Goal: Transaction & Acquisition: Purchase product/service

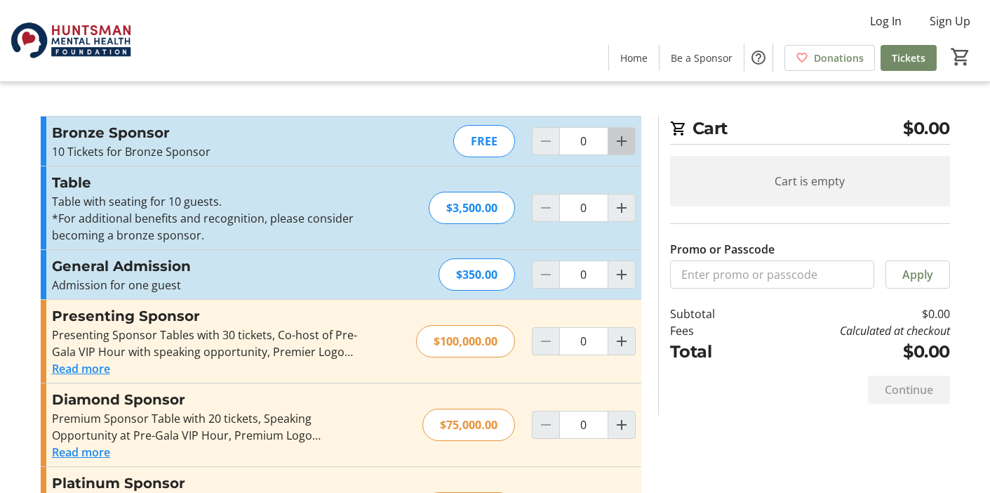
click at [621, 147] on mat-icon "Increment by one" at bounding box center [622, 141] width 17 height 17
type input "1"
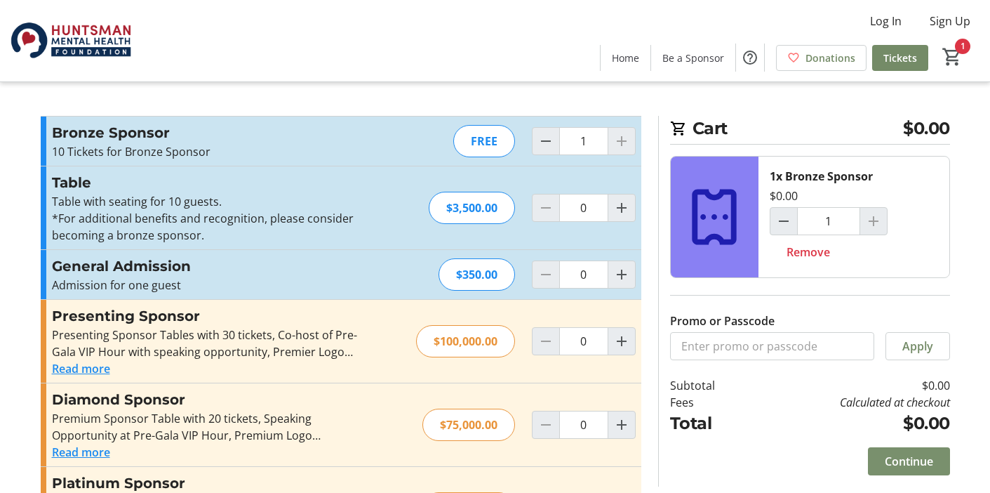
click at [899, 462] on span "Continue" at bounding box center [909, 461] width 48 height 17
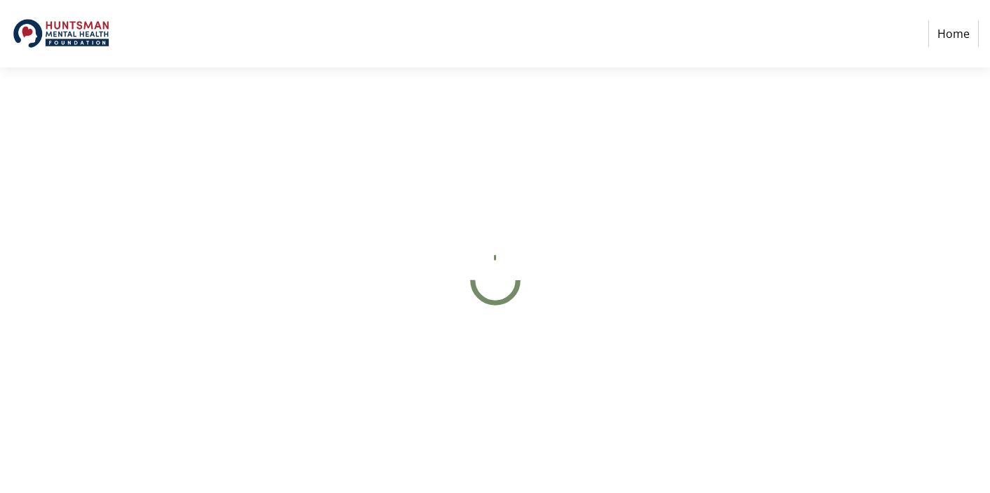
select select "US"
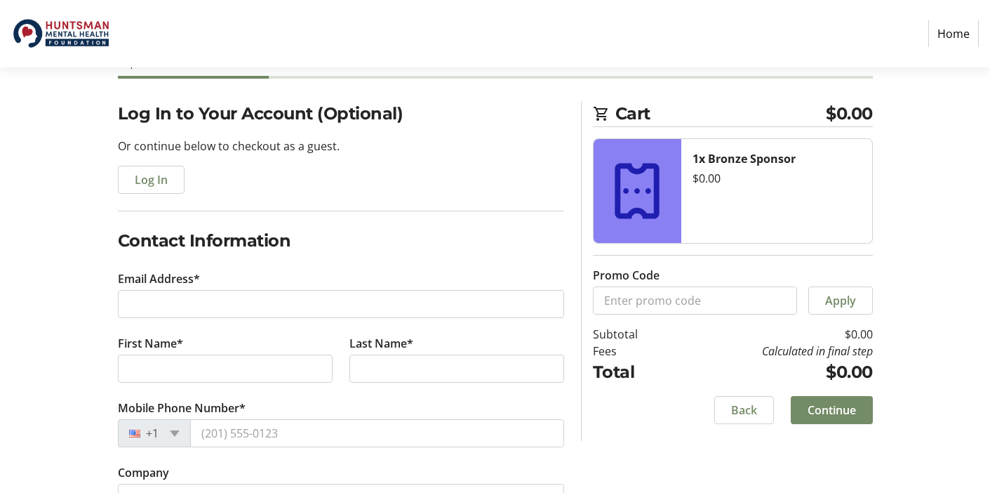
scroll to position [81, 0]
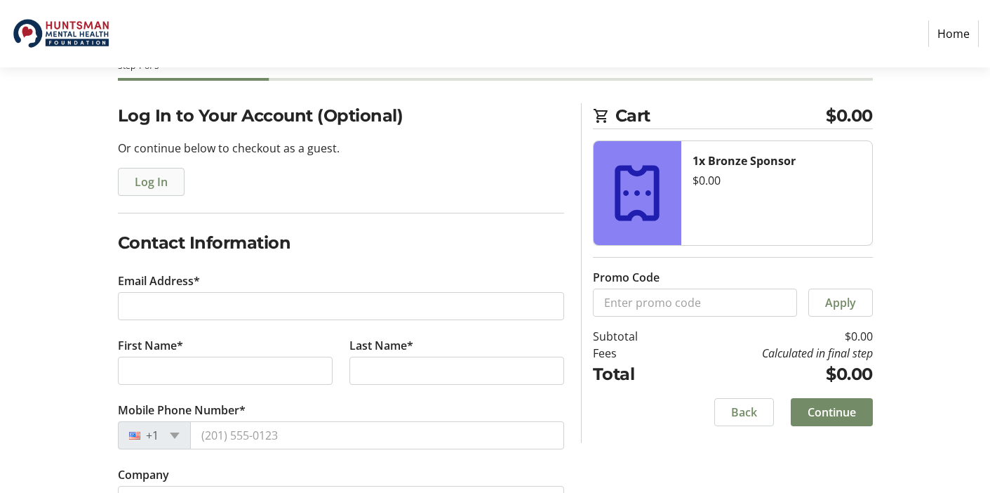
click at [149, 175] on span "Log In" at bounding box center [151, 181] width 33 height 17
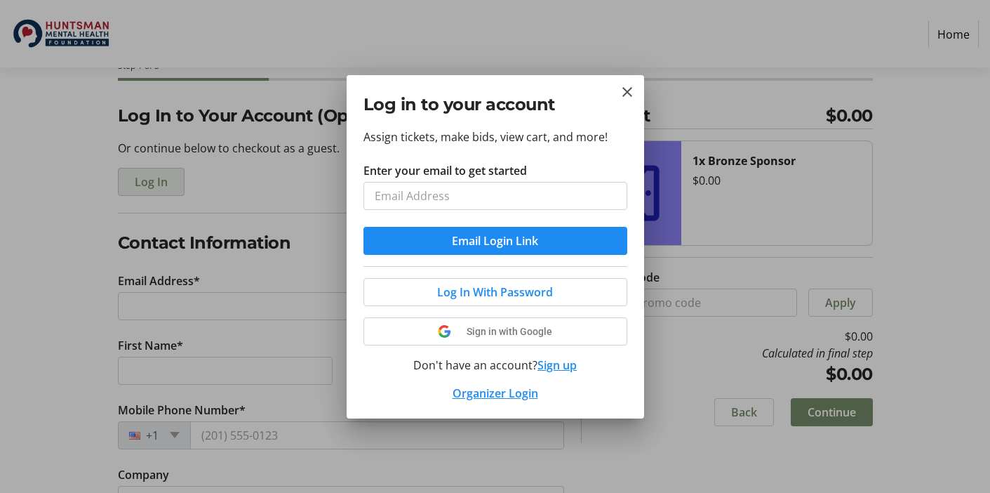
scroll to position [0, 0]
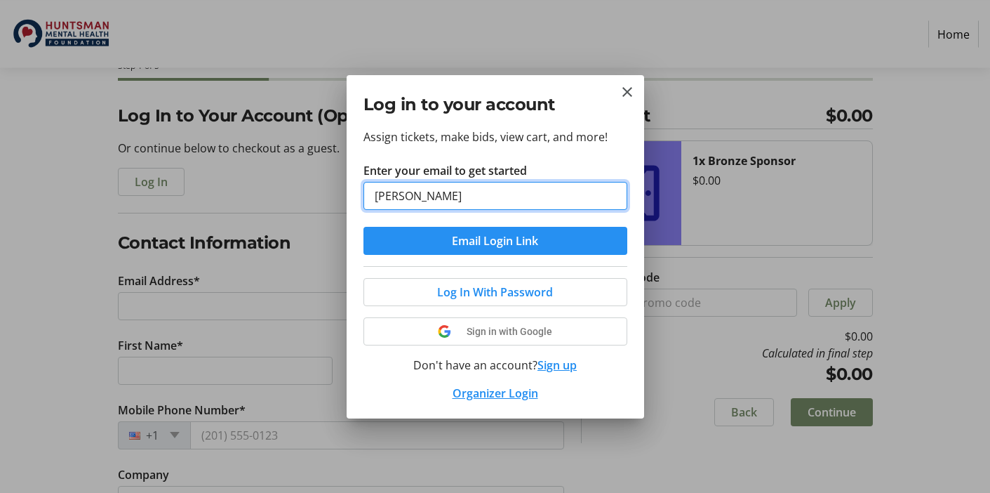
type input "[PERSON_NAME][EMAIL_ADDRESS][PERSON_NAME][DOMAIN_NAME]"
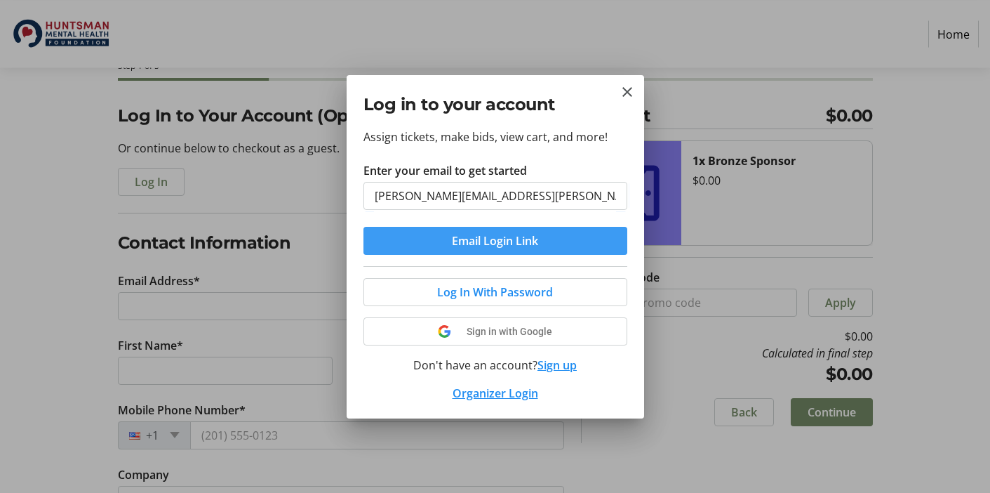
click at [482, 242] on span "Email Login Link" at bounding box center [495, 240] width 86 height 17
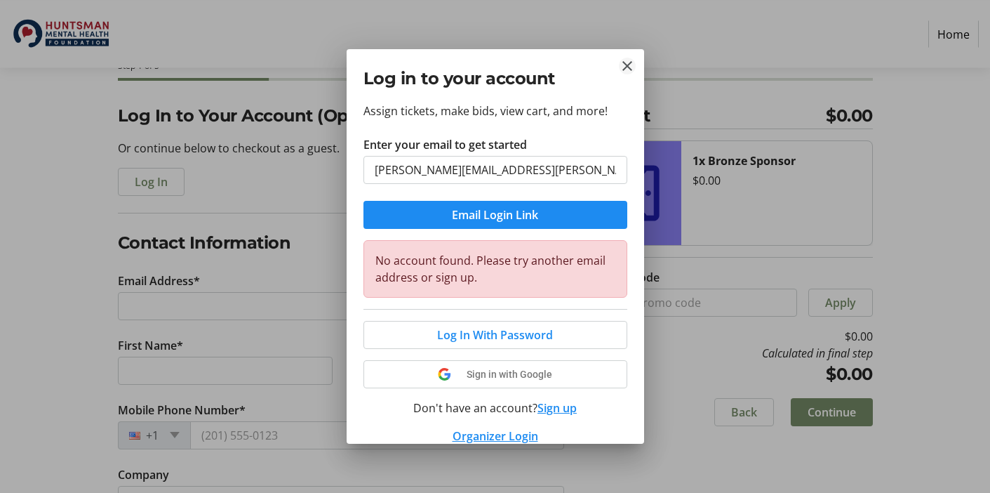
click at [624, 60] on mat-icon "Close" at bounding box center [627, 66] width 17 height 17
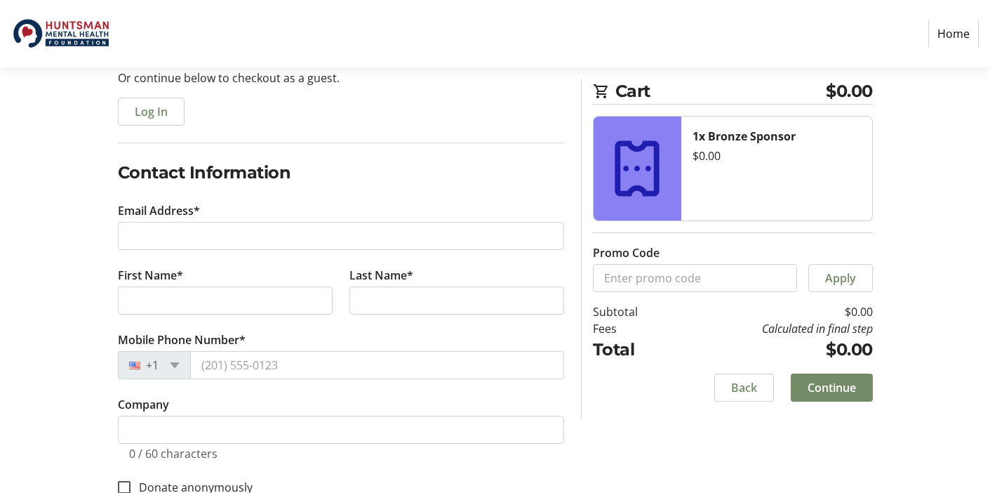
scroll to position [159, 0]
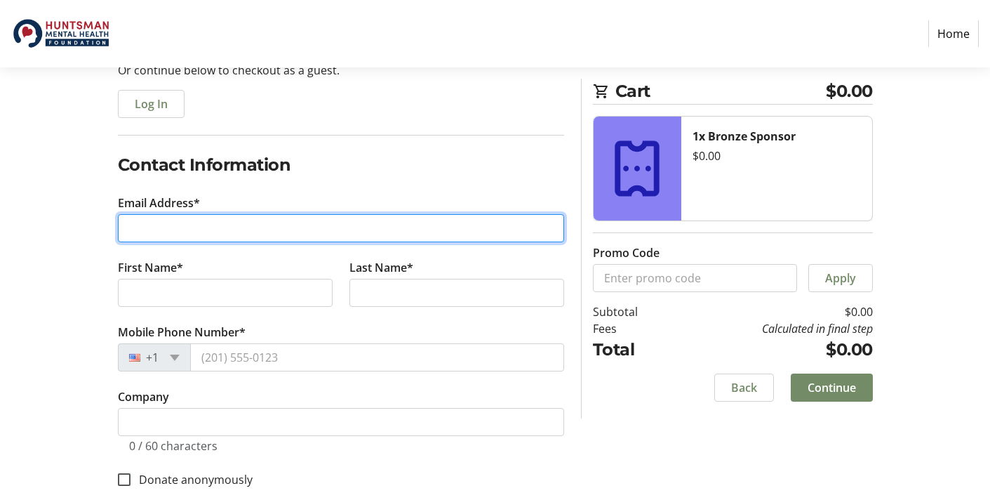
click at [275, 232] on input "Email Address*" at bounding box center [341, 228] width 446 height 28
type input "[PERSON_NAME][EMAIL_ADDRESS][PERSON_NAME][DOMAIN_NAME]"
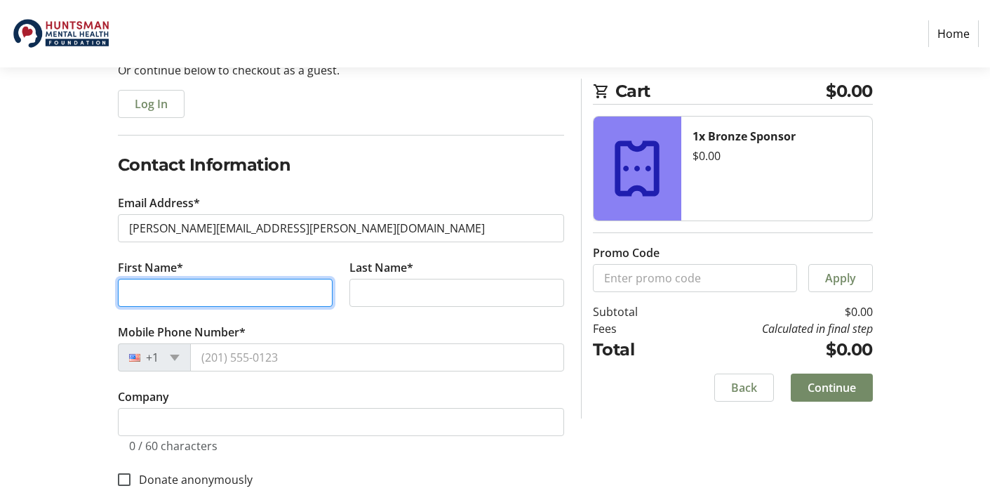
type input "[PERSON_NAME]"
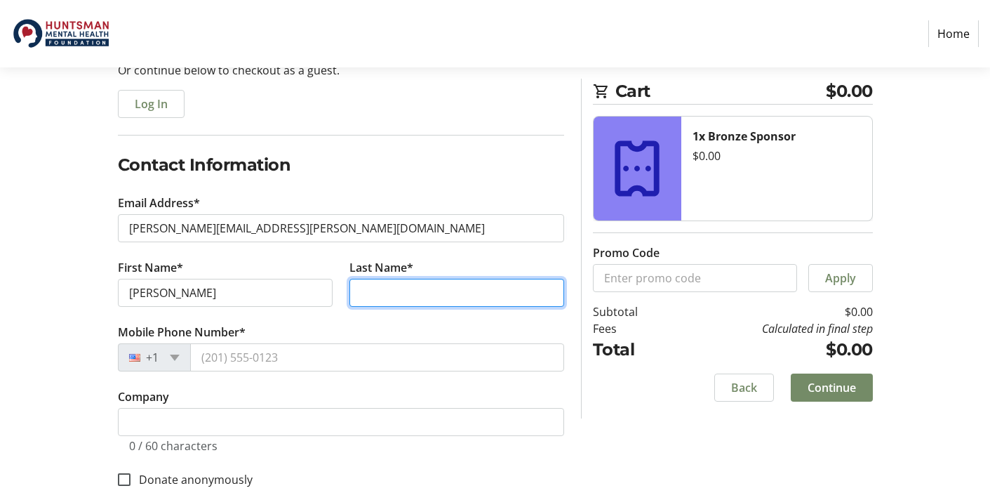
type input "[PERSON_NAME]"
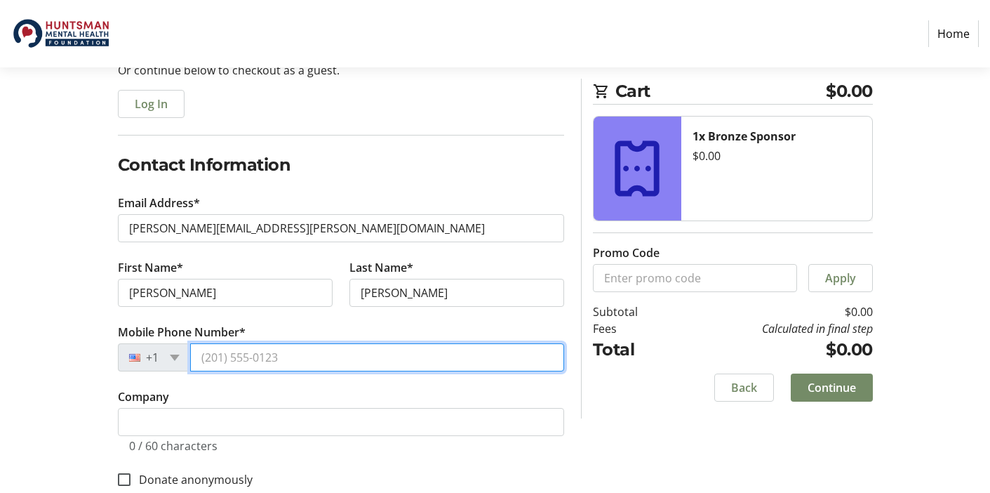
type input "[PHONE_NUMBER]"
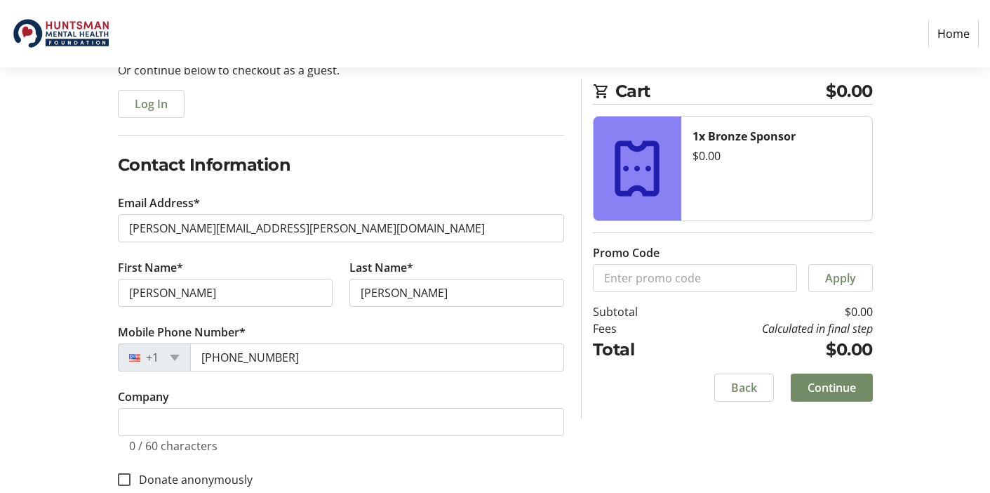
type input "[STREET_ADDRESS][US_STATE]"
type input "[GEOGRAPHIC_DATA]"
select select "UT"
type input "84332"
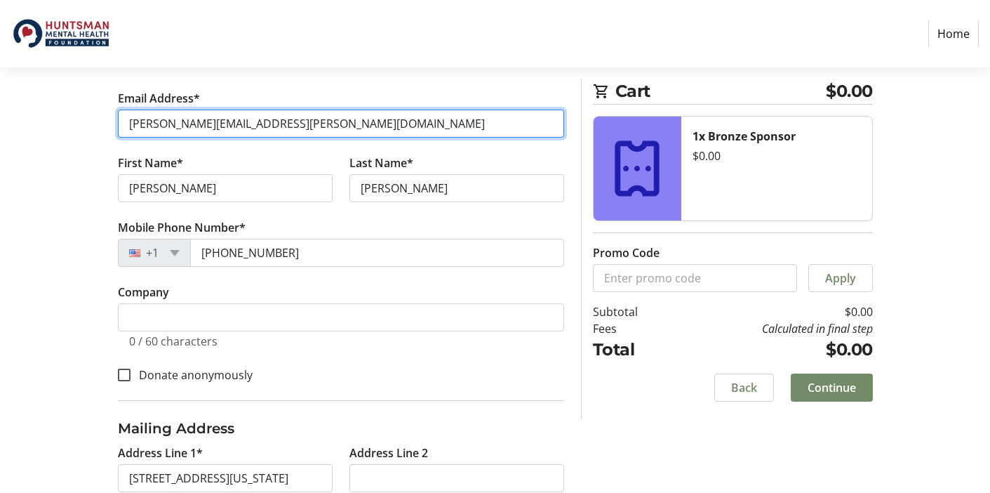
scroll to position [264, 0]
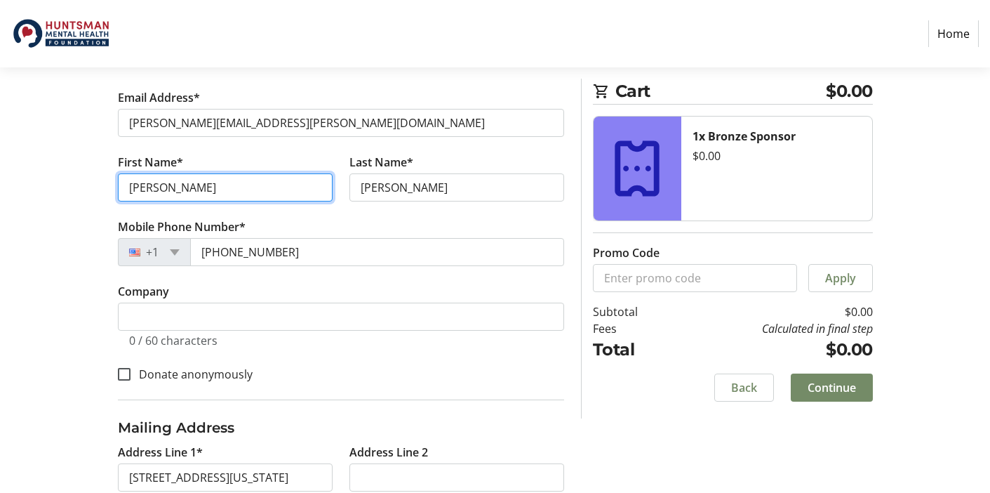
drag, startPoint x: 207, startPoint y: 189, endPoint x: 136, endPoint y: 188, distance: 70.9
click at [136, 188] on input "[PERSON_NAME]" at bounding box center [225, 187] width 215 height 28
type input "[PERSON_NAME]"
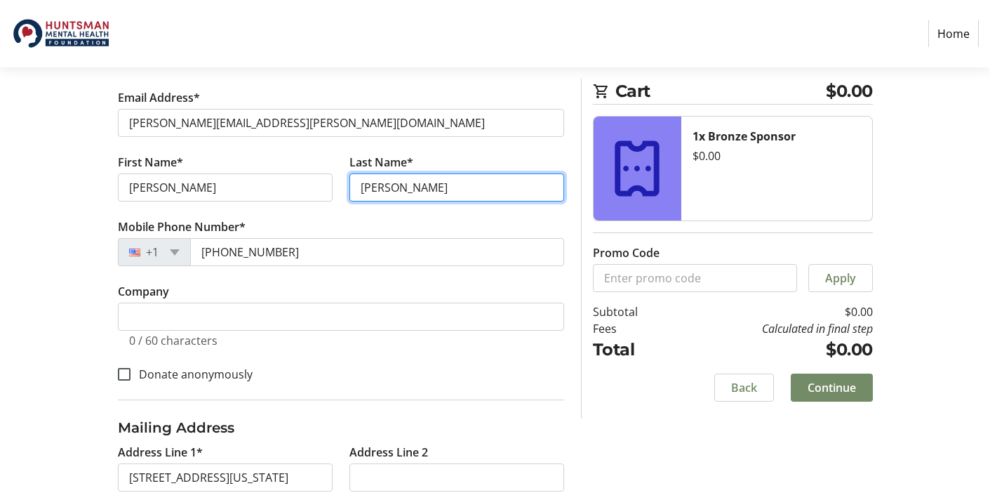
click at [439, 185] on input "[PERSON_NAME]" at bounding box center [457, 187] width 215 height 28
type input "[PERSON_NAME]"
click at [83, 270] on div "Log In to Your Account (Optional) Or continue below to checkout as a guest. Log…" at bounding box center [495, 287] width 927 height 734
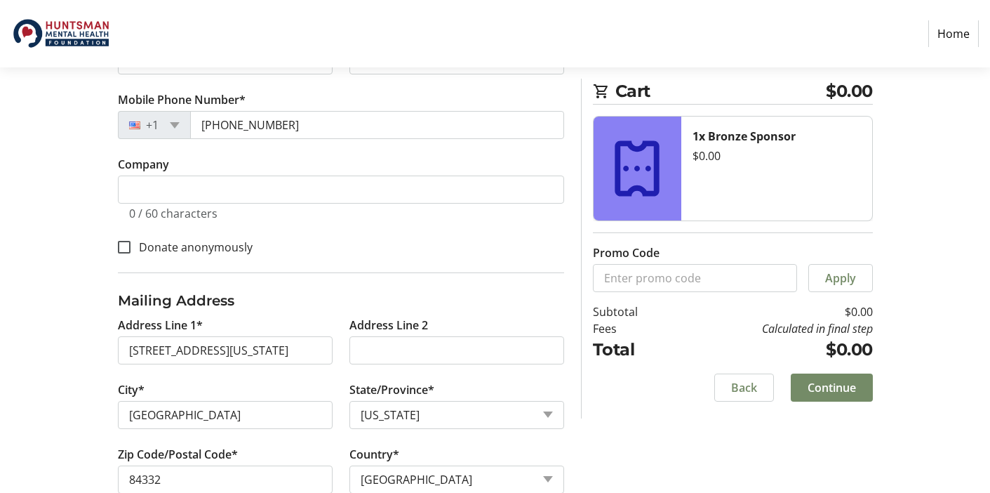
scroll to position [425, 0]
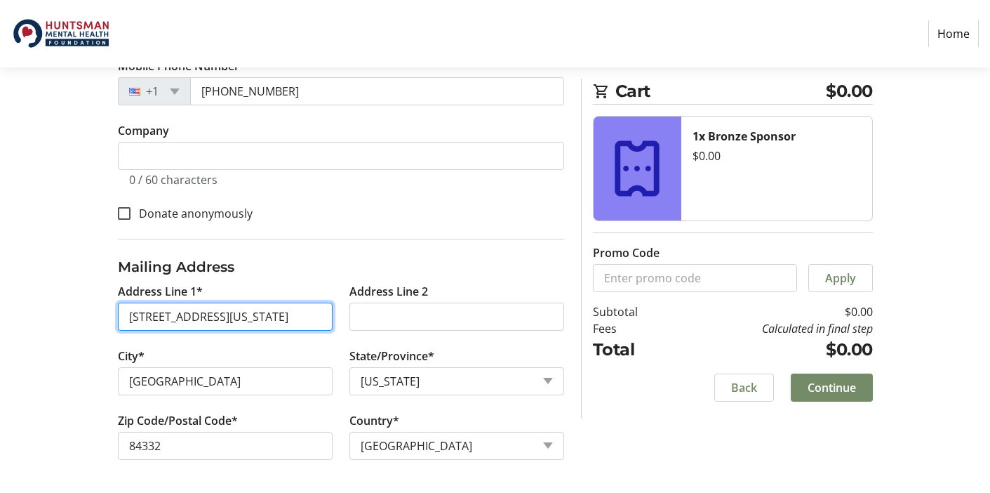
drag, startPoint x: 128, startPoint y: 313, endPoint x: 566, endPoint y: 333, distance: 439.2
click at [566, 333] on div "Address Line 1* [STREET_ADDRESS][US_STATE] Address Line 2 City* [GEOGRAPHIC_DAT…" at bounding box center [341, 380] width 463 height 194
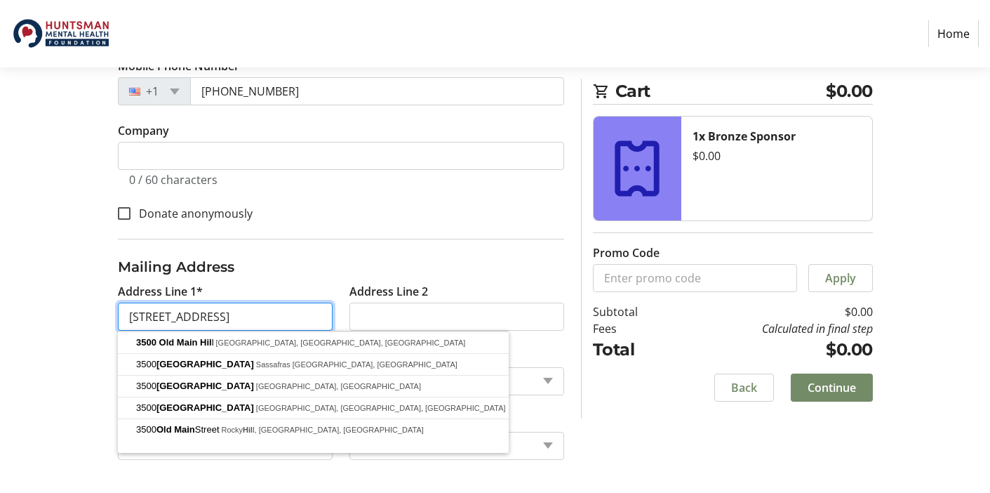
type input "[STREET_ADDRESS]"
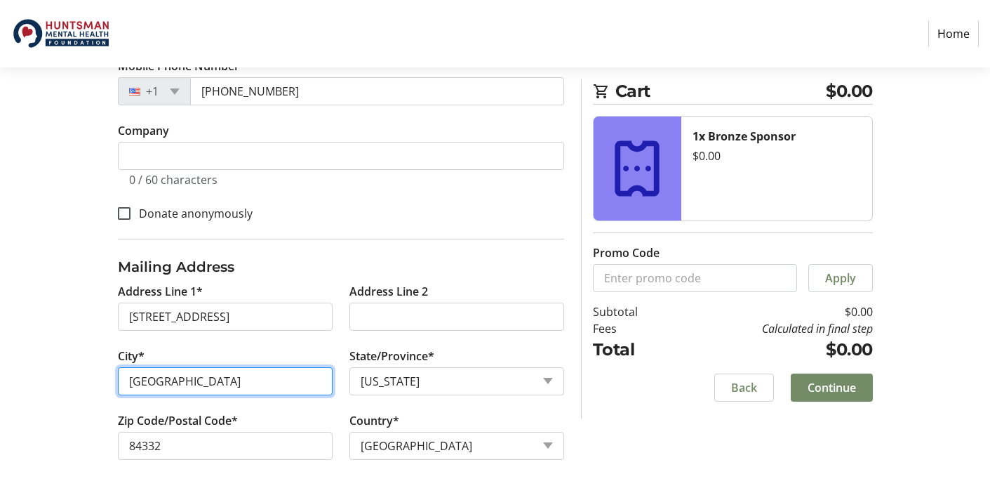
click at [286, 391] on input "[GEOGRAPHIC_DATA]" at bounding box center [225, 381] width 215 height 28
drag, startPoint x: 223, startPoint y: 380, endPoint x: 107, endPoint y: 376, distance: 116.6
click at [110, 378] on tr-form-field "City* [GEOGRAPHIC_DATA]" at bounding box center [226, 379] width 232 height 65
type input "[PERSON_NAME]"
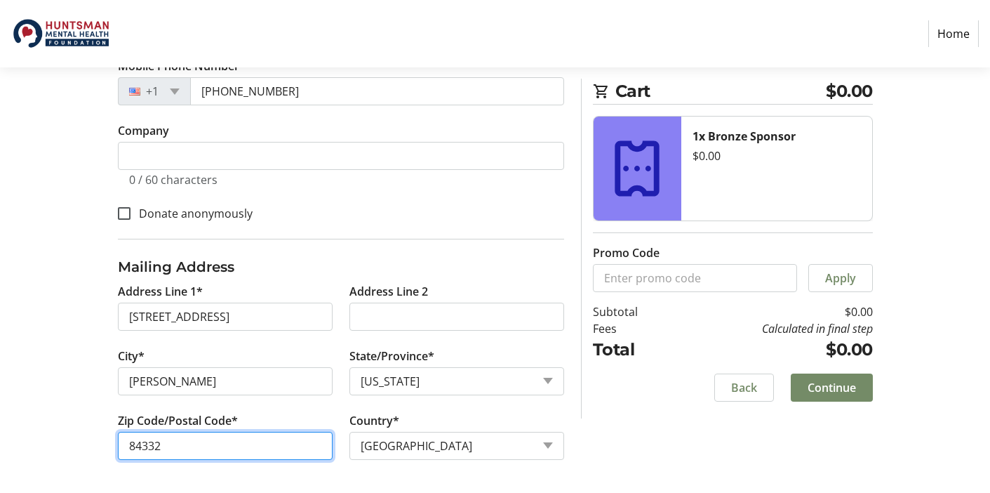
click at [198, 446] on input "84332" at bounding box center [225, 446] width 215 height 28
type input "84322"
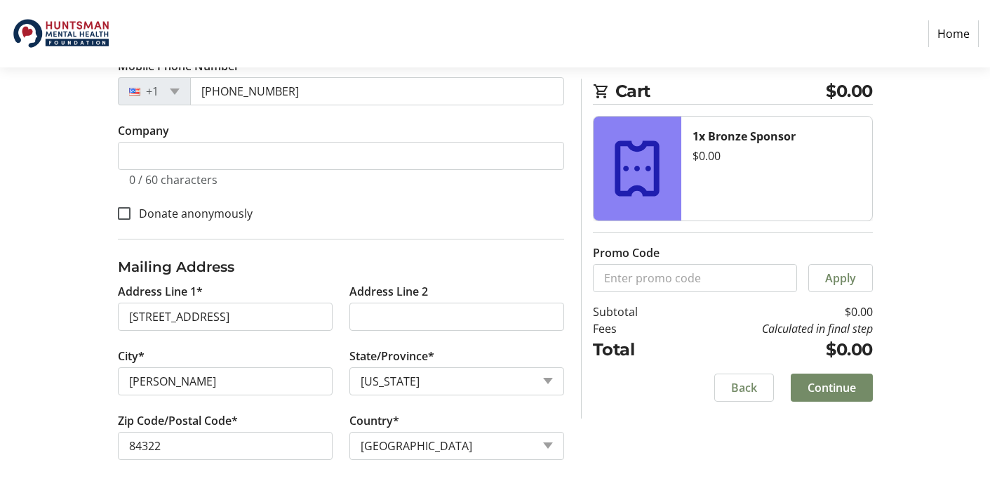
click at [77, 432] on div "Log In to Your Account (Optional) Or continue below to checkout as a guest. Log…" at bounding box center [495, 126] width 927 height 734
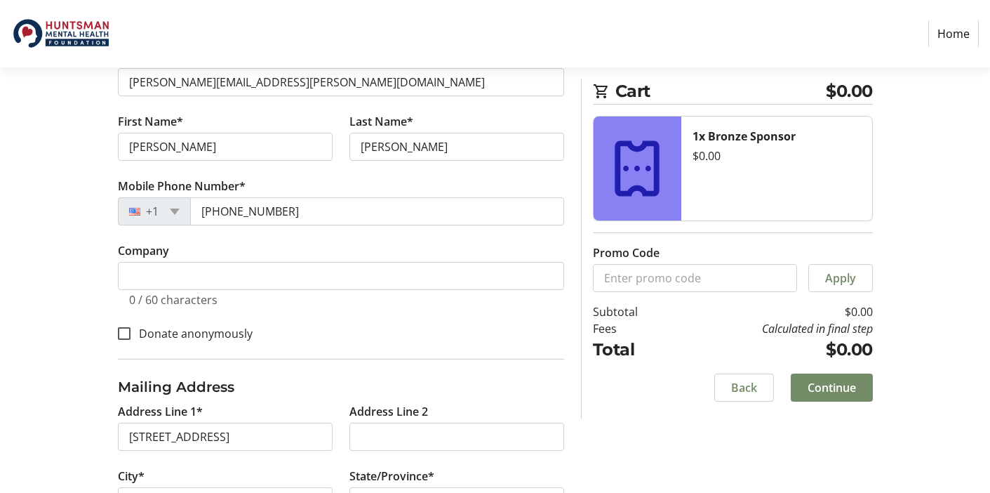
scroll to position [387, 0]
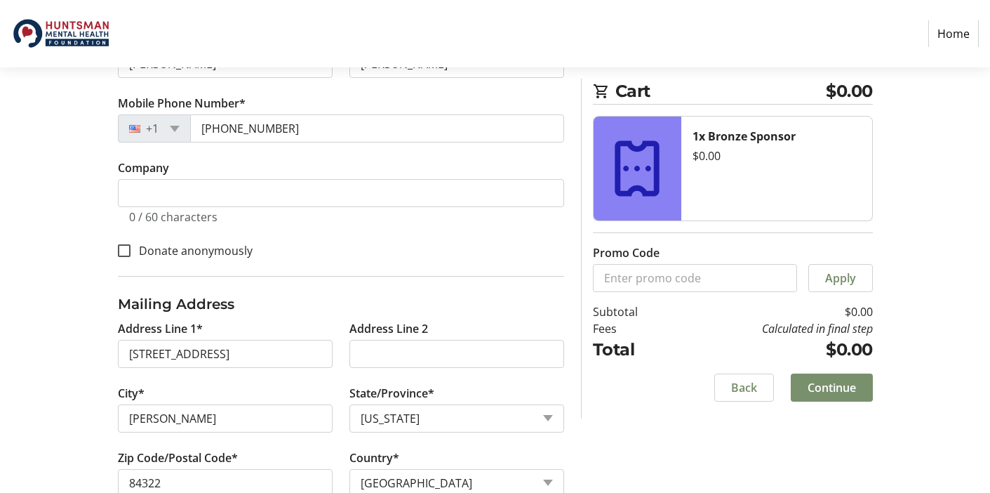
click at [840, 383] on span "Continue" at bounding box center [832, 387] width 48 height 17
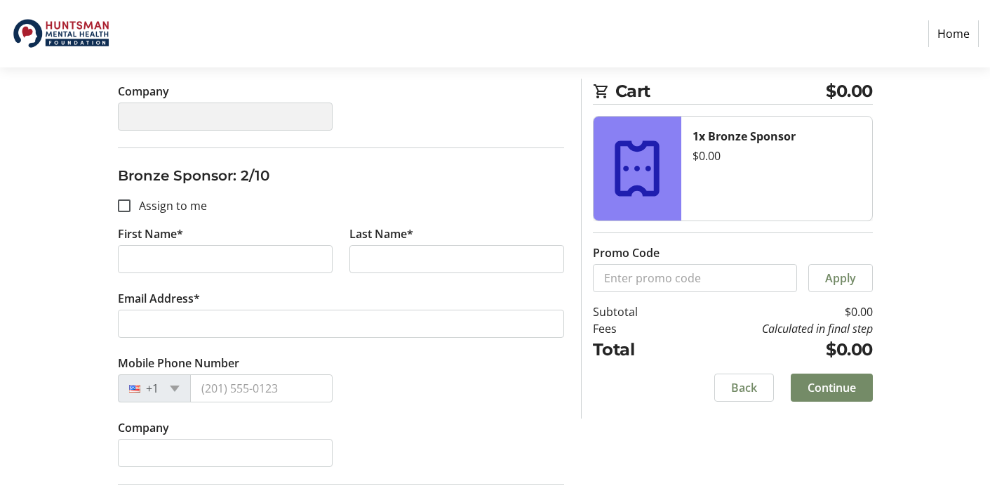
scroll to position [509, 0]
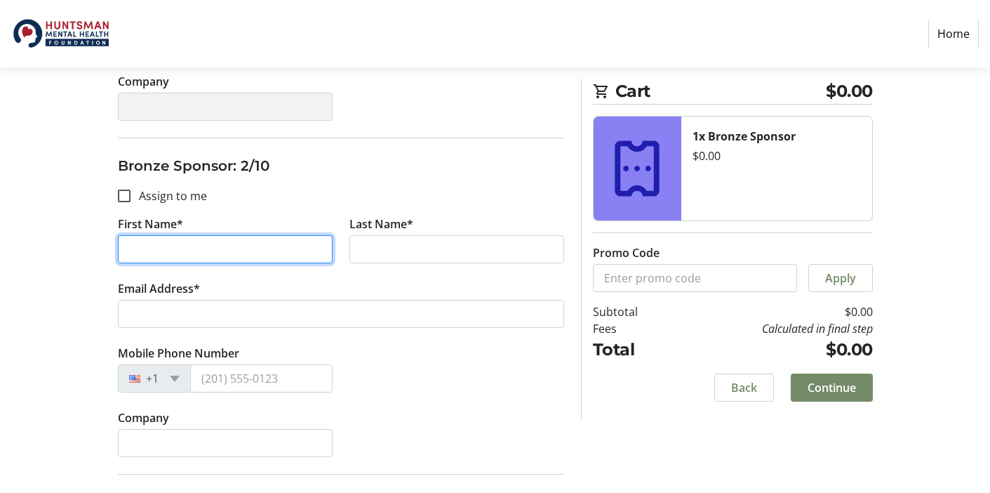
click at [283, 241] on input "First Name*" at bounding box center [225, 249] width 215 height 28
type input "[PERSON_NAME]"
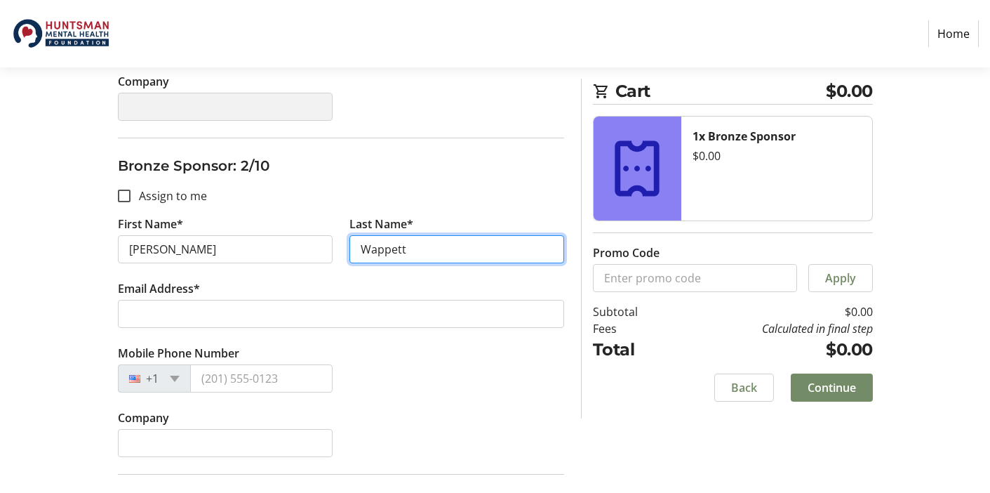
type input "Wappett"
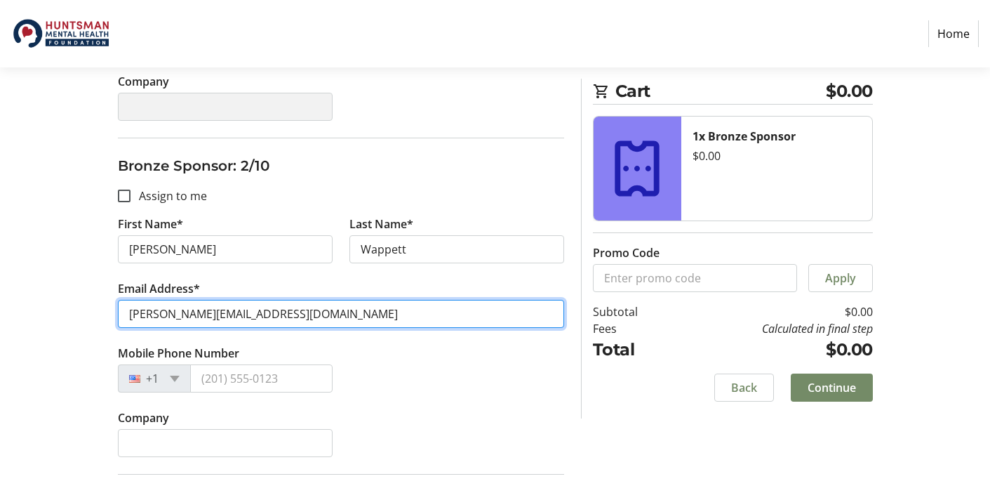
type input "[PERSON_NAME][EMAIL_ADDRESS][DOMAIN_NAME]"
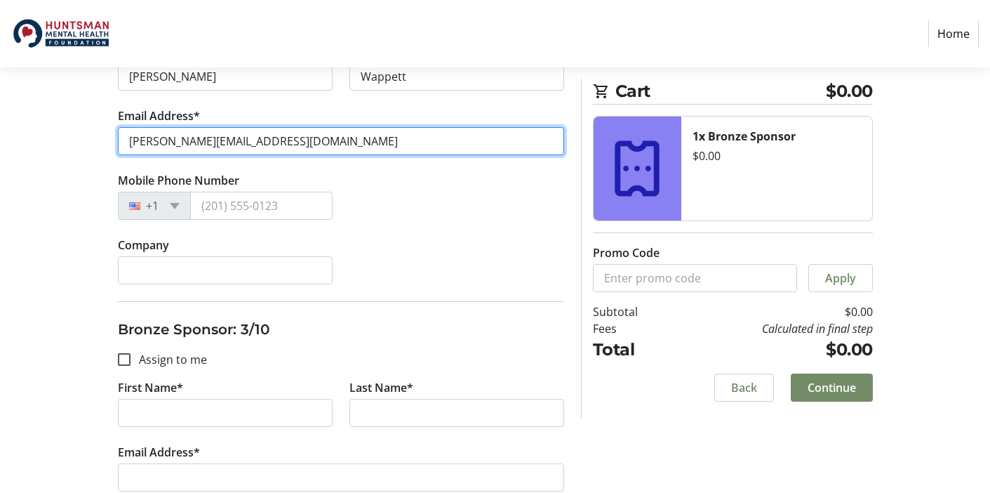
scroll to position [684, 0]
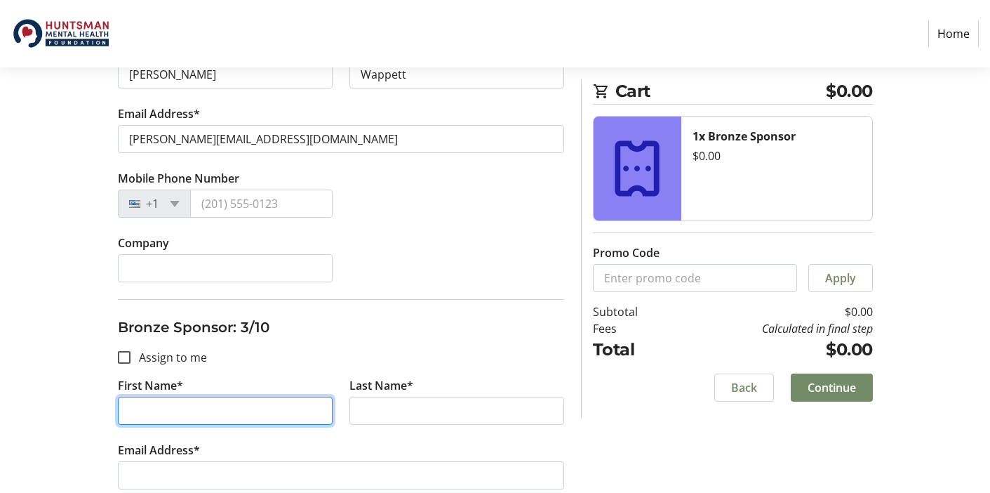
click at [211, 407] on input "First Name*" at bounding box center [225, 411] width 215 height 28
type input "[PERSON_NAME]"
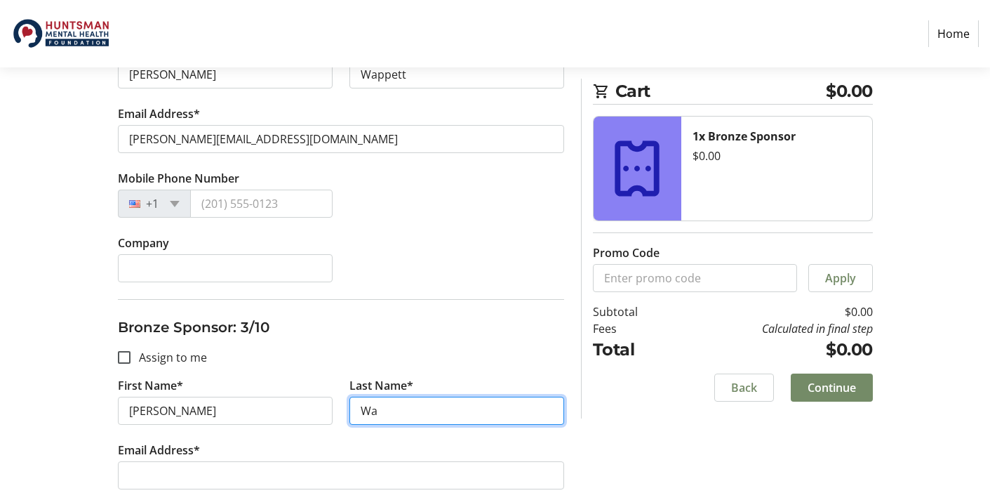
type input "W"
type input "Wappett"
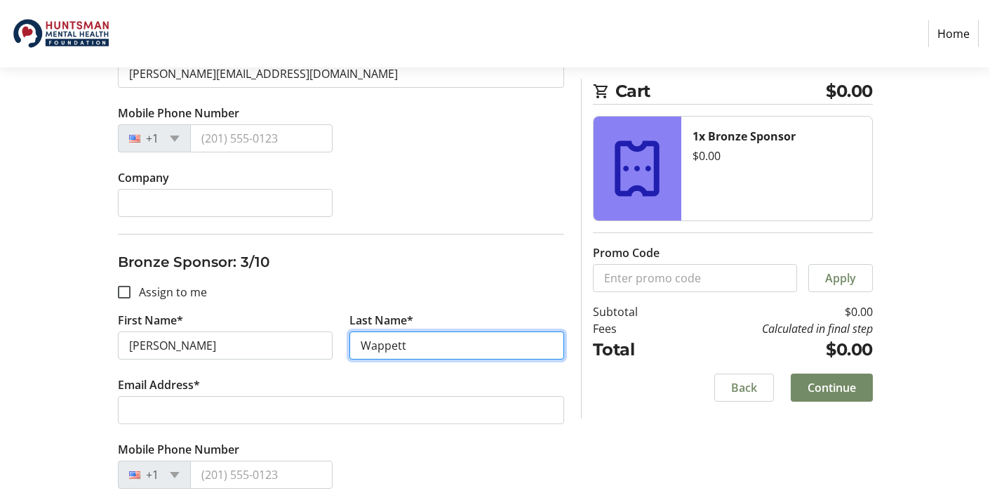
scroll to position [769, 0]
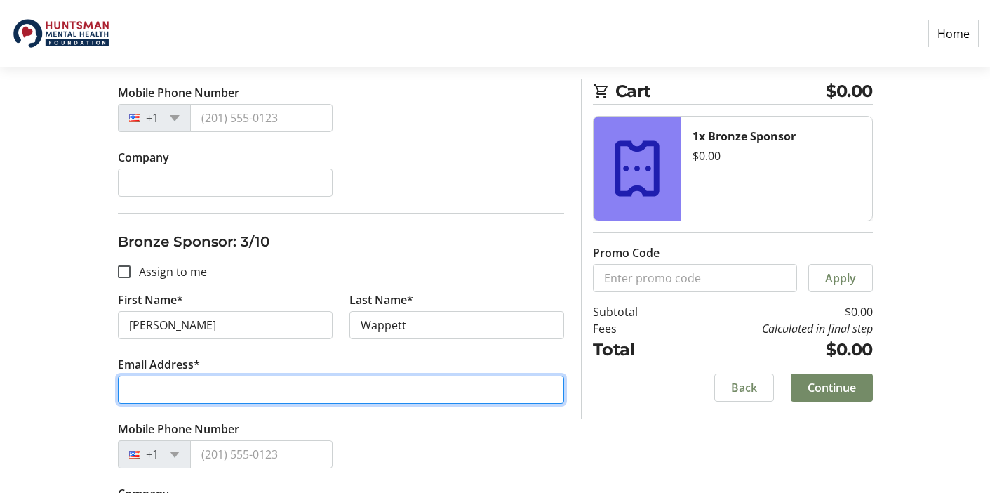
click at [222, 384] on input "Email Address*" at bounding box center [341, 390] width 446 height 28
type input "[EMAIL_ADDRESS][DOMAIN_NAME]"
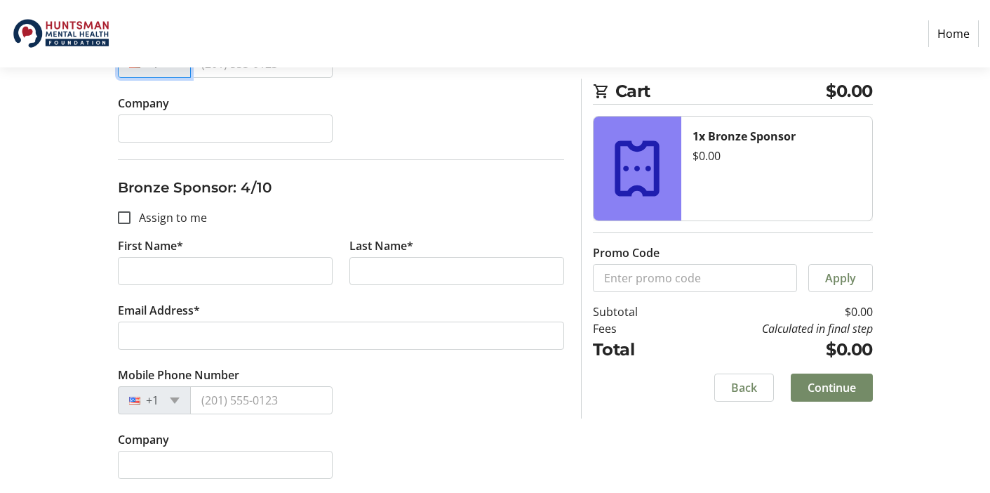
scroll to position [1176, 0]
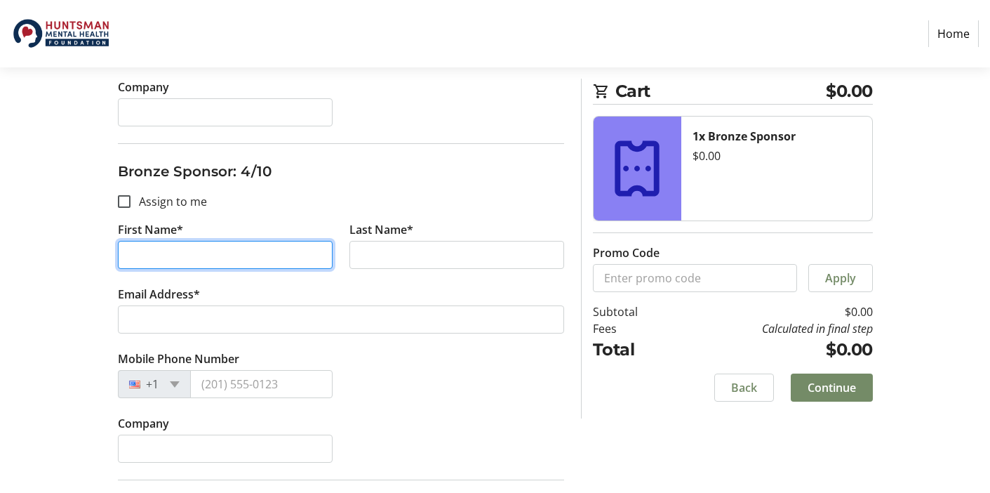
click at [246, 250] on input "First Name*" at bounding box center [225, 255] width 215 height 28
type input "Carmella"
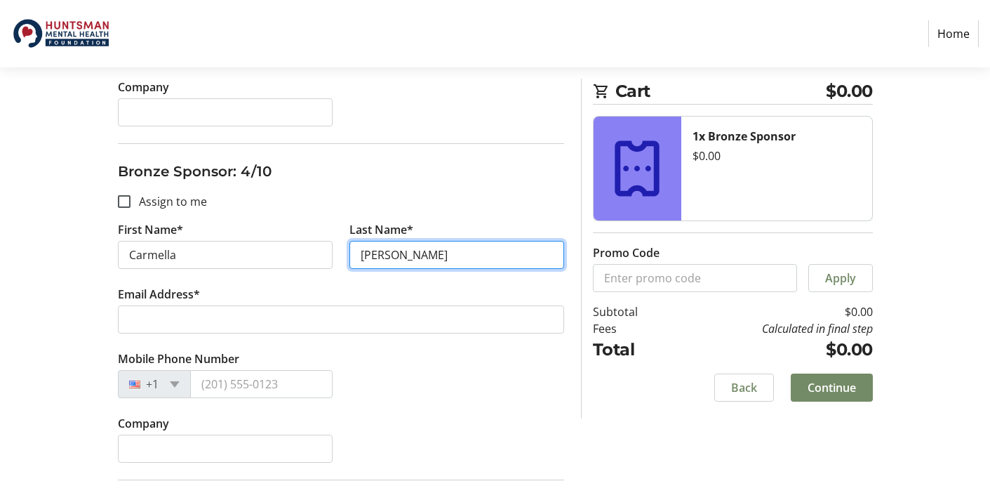
type input "[PERSON_NAME]"
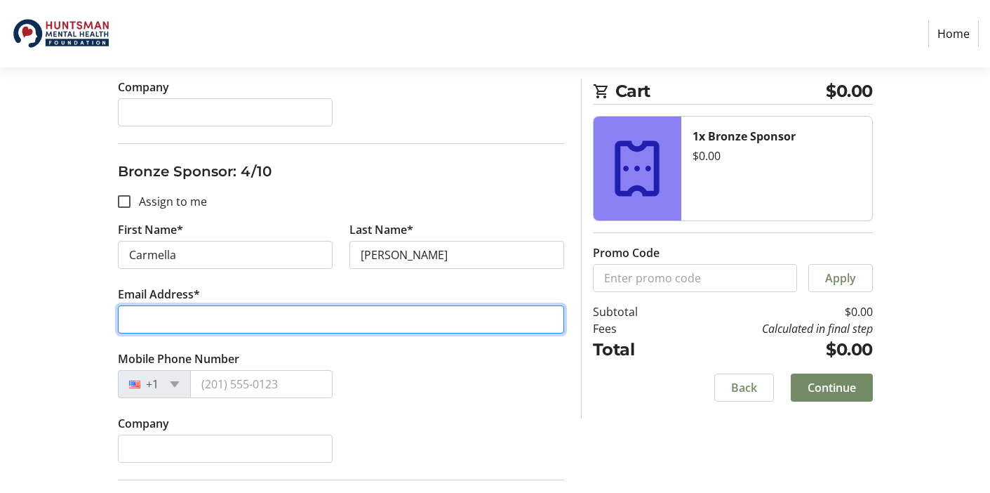
click at [141, 326] on input "Email Address*" at bounding box center [341, 319] width 446 height 28
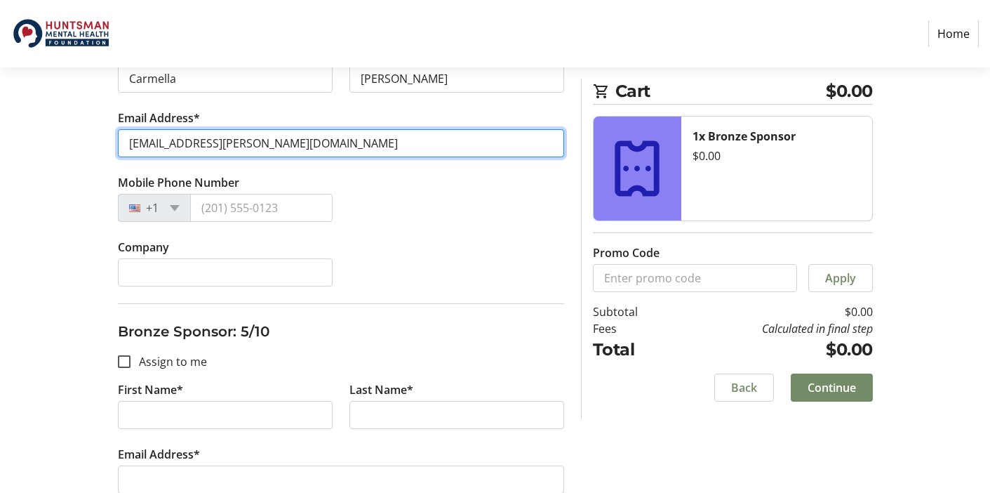
scroll to position [1353, 0]
type input "[EMAIL_ADDRESS][PERSON_NAME][DOMAIN_NAME]"
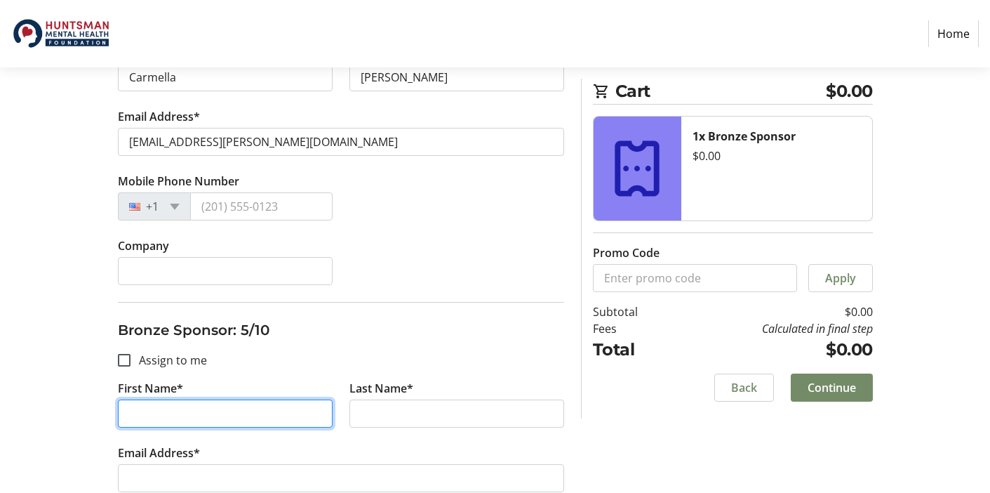
click at [193, 414] on input "First Name*" at bounding box center [225, 413] width 215 height 28
type input "[PERSON_NAME]"
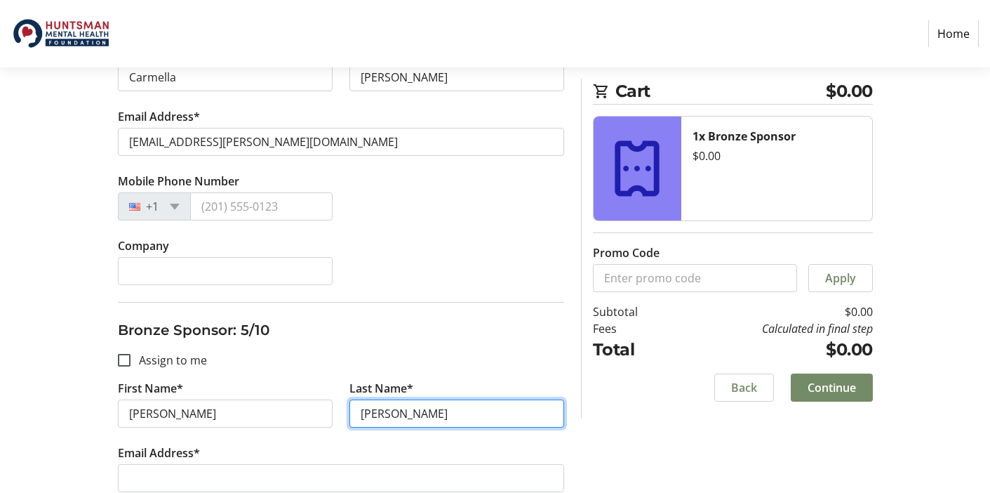
type input "[PERSON_NAME]"
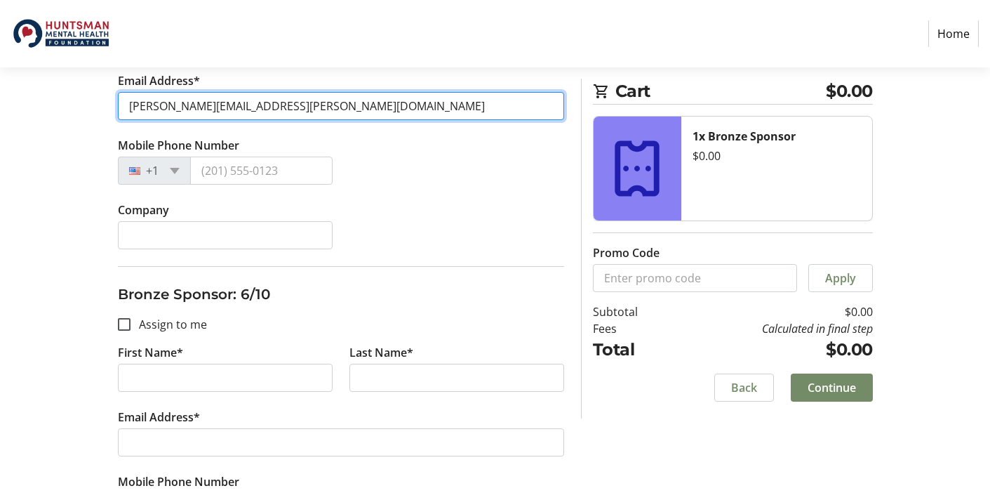
scroll to position [1727, 0]
type input "[PERSON_NAME][EMAIL_ADDRESS][PERSON_NAME][DOMAIN_NAME]"
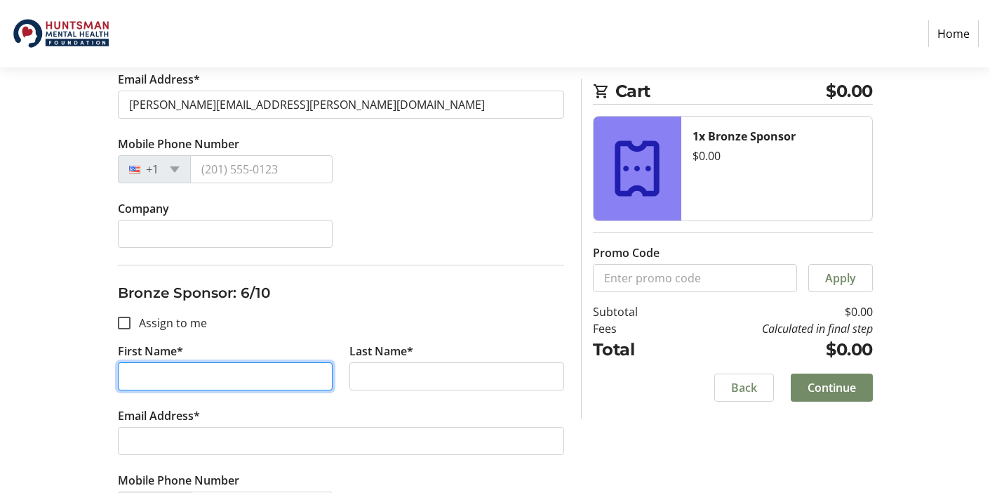
click at [222, 375] on input "First Name*" at bounding box center [225, 376] width 215 height 28
type input "[PERSON_NAME]"
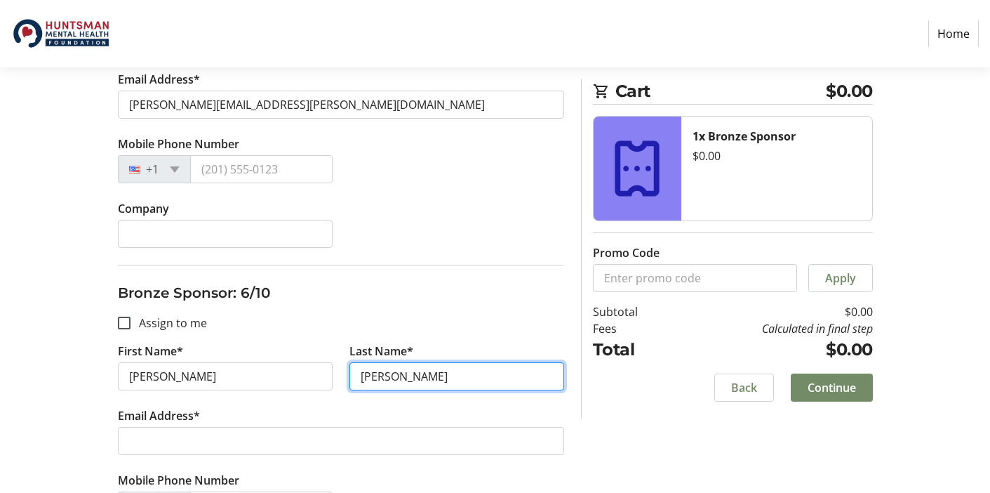
type input "[PERSON_NAME]"
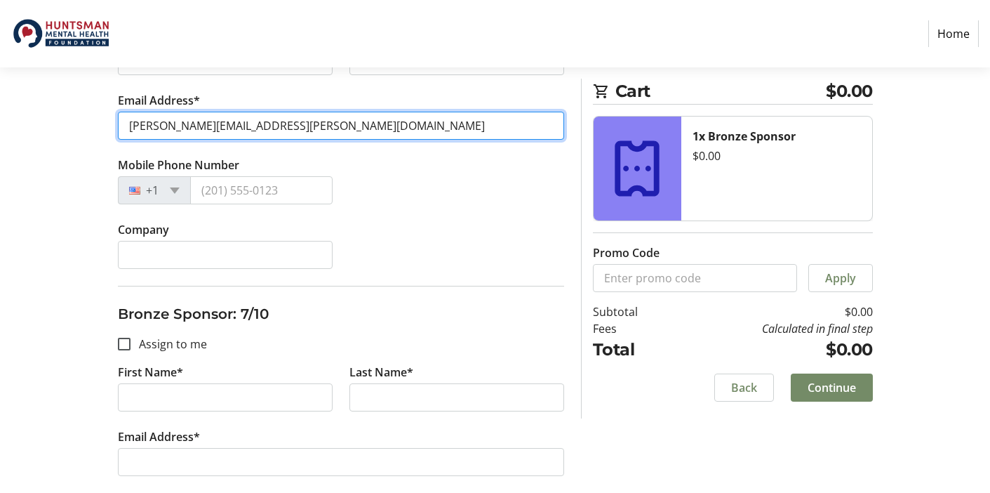
scroll to position [2064, 0]
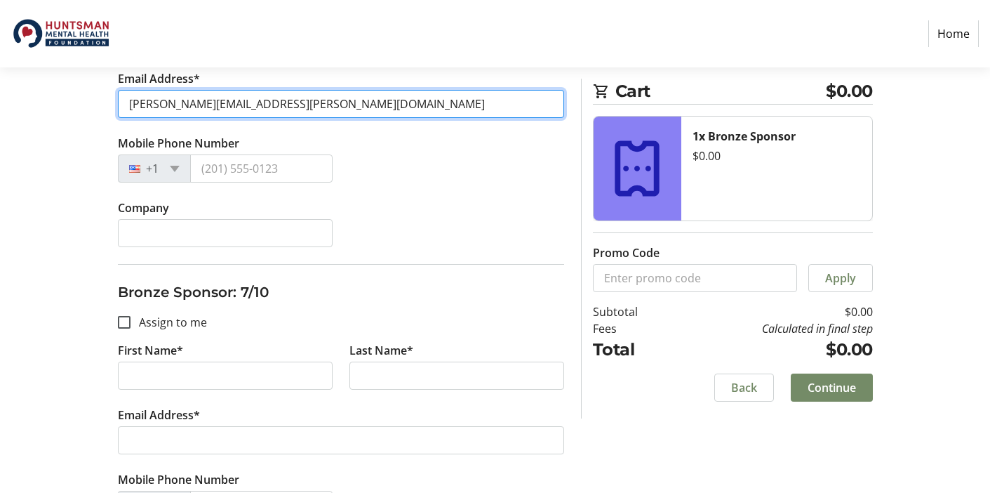
type input "[PERSON_NAME][EMAIL_ADDRESS][PERSON_NAME][DOMAIN_NAME]"
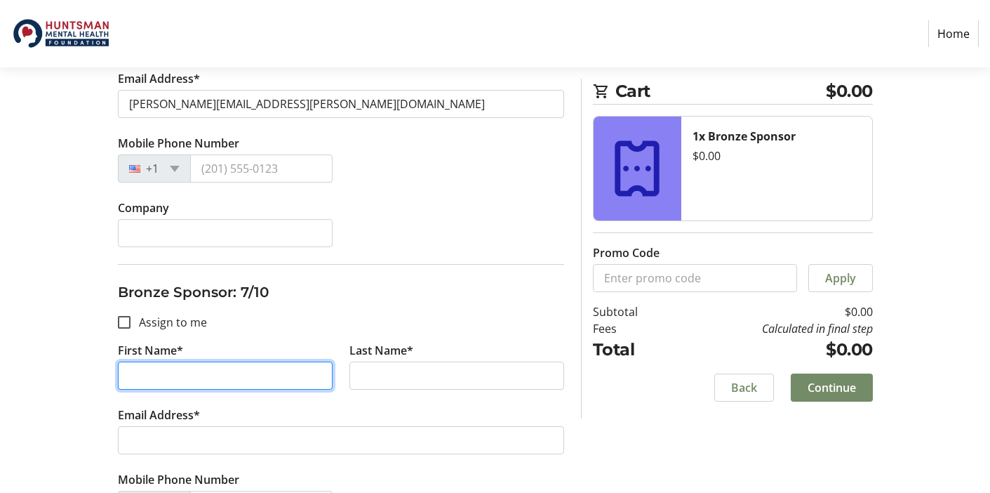
click at [219, 379] on input "First Name*" at bounding box center [225, 376] width 215 height 28
type input "[PERSON_NAME]"
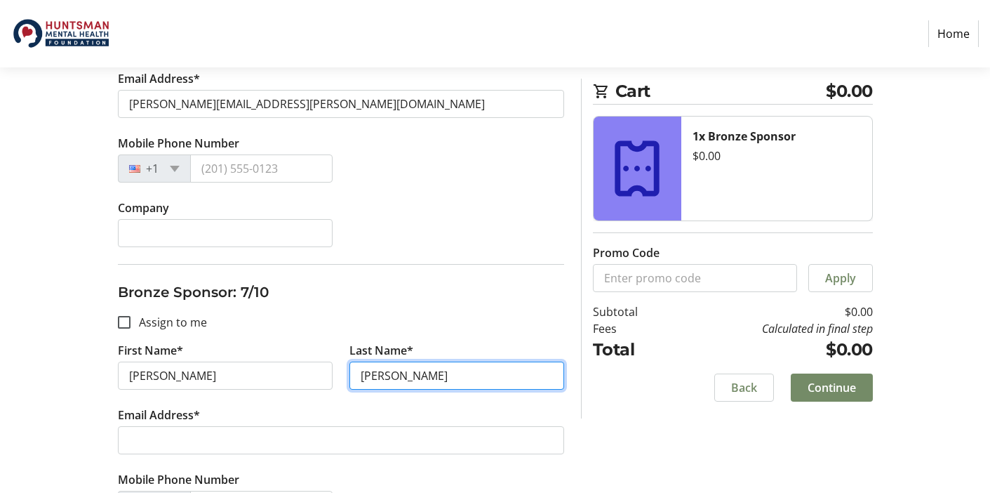
type input "[PERSON_NAME]"
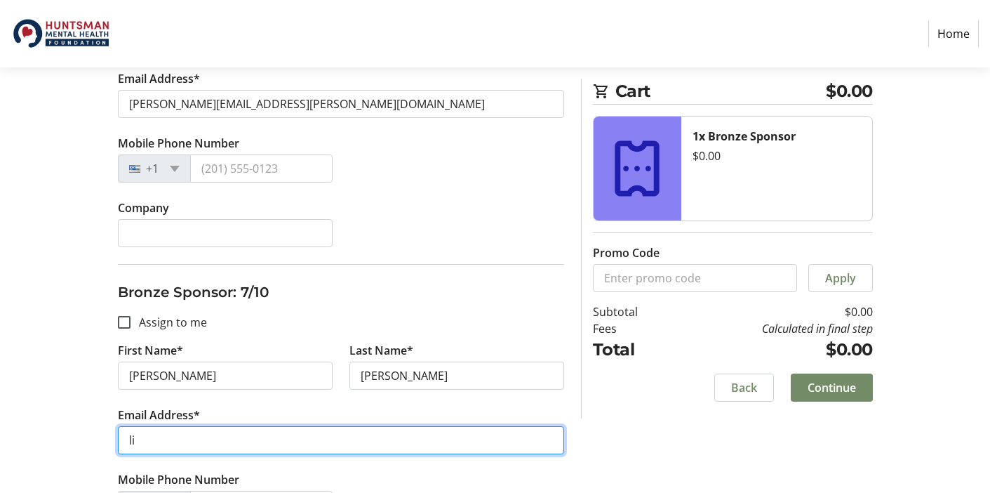
type input "l"
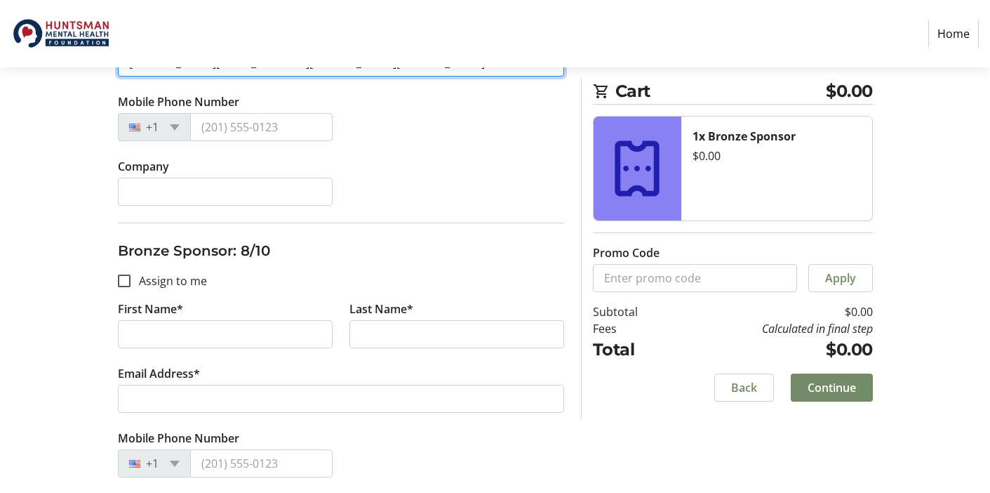
scroll to position [2446, 0]
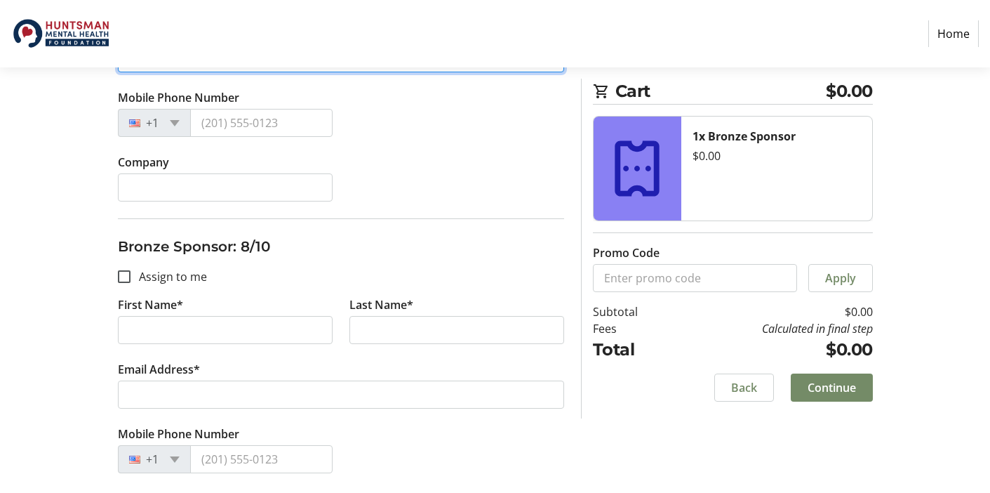
type input "[PERSON_NAME][EMAIL_ADDRESS][PERSON_NAME][DOMAIN_NAME]"
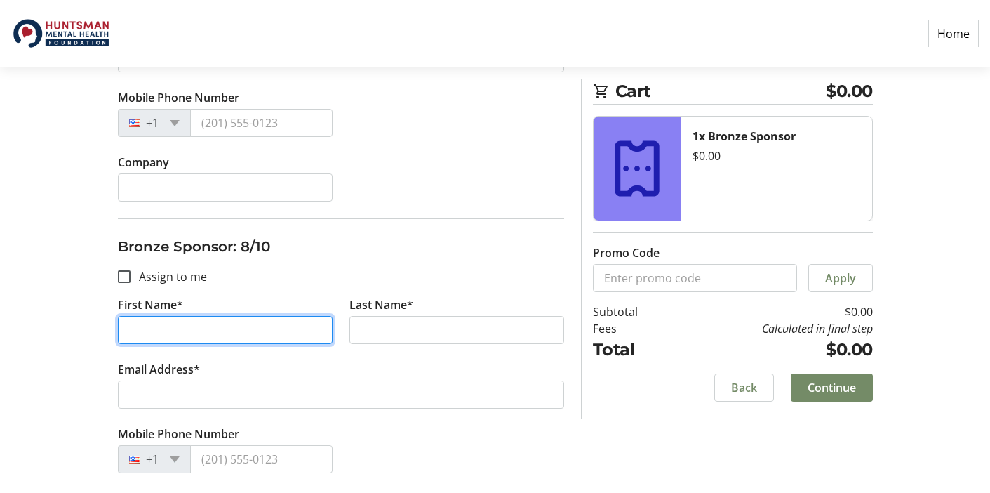
click at [239, 333] on input "First Name*" at bounding box center [225, 330] width 215 height 28
type input "[PERSON_NAME]"
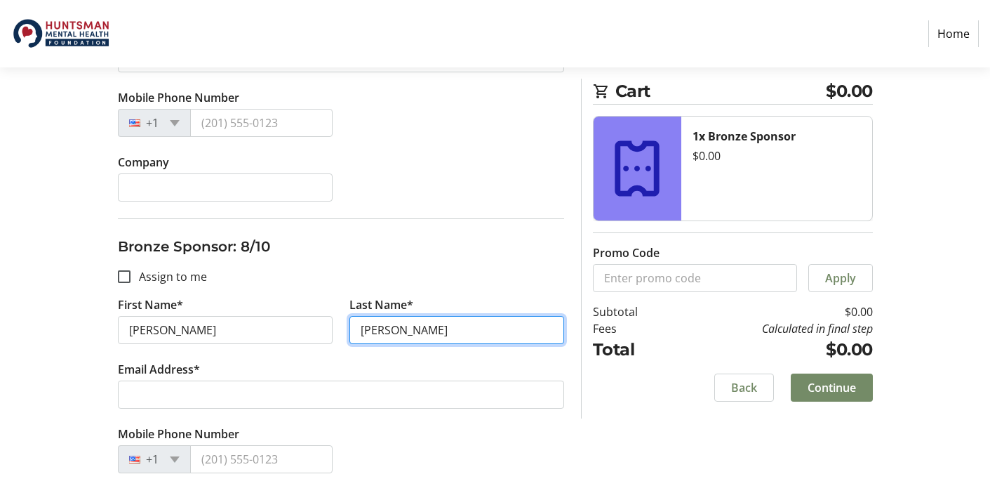
type input "[PERSON_NAME]"
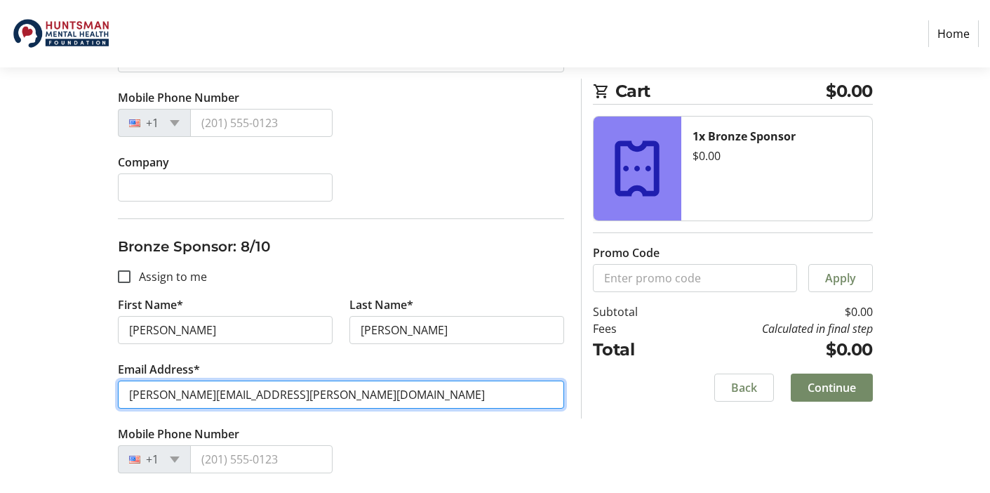
type input "[PERSON_NAME][EMAIL_ADDRESS][PERSON_NAME][DOMAIN_NAME]"
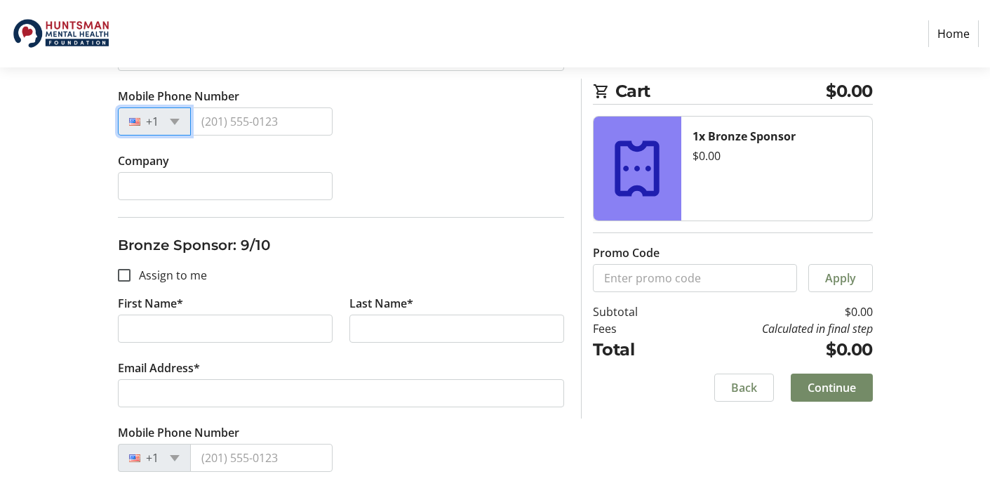
scroll to position [2797, 0]
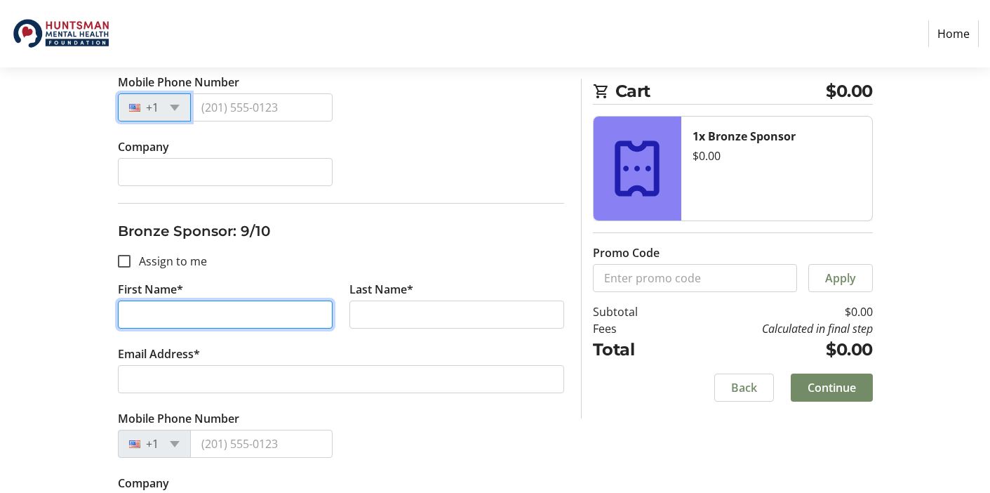
click at [229, 314] on input "First Name*" at bounding box center [225, 314] width 215 height 28
type input "J.J."
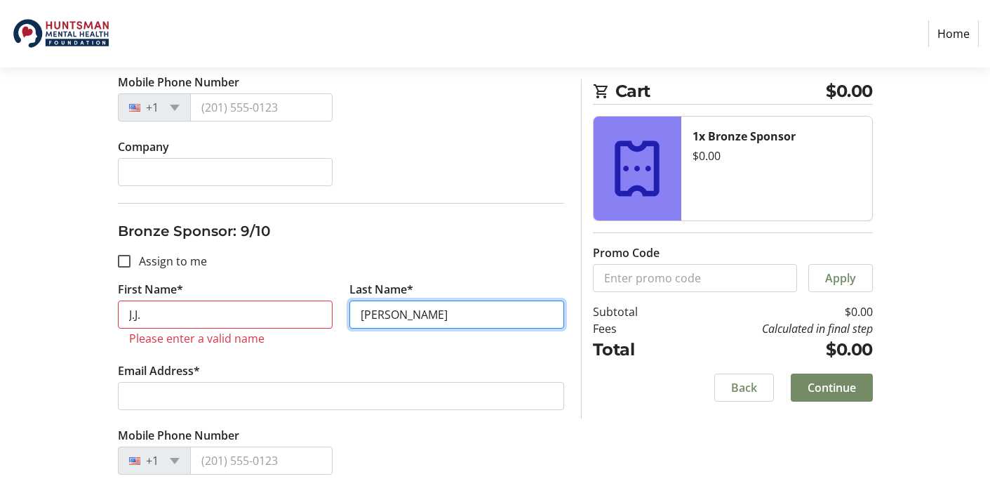
type input "[PERSON_NAME]"
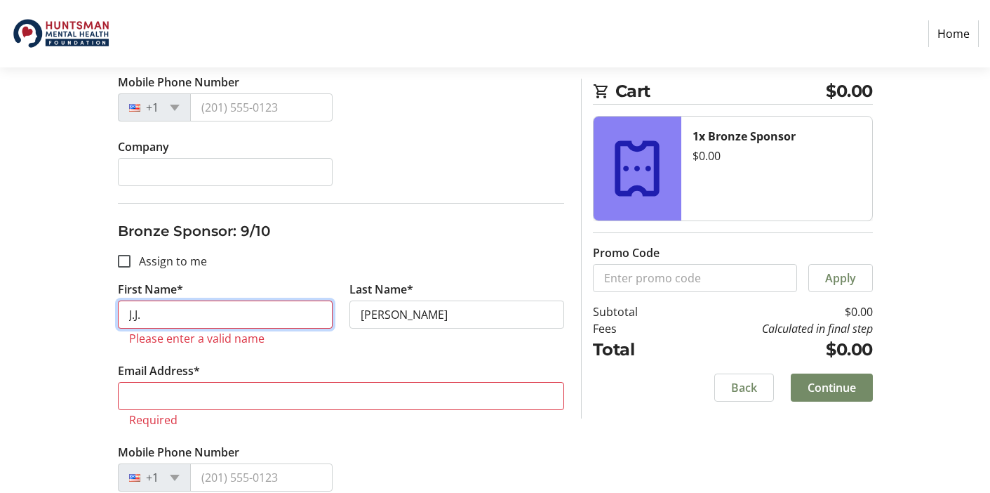
click at [218, 311] on input "J.J." at bounding box center [225, 314] width 215 height 28
click at [207, 378] on tr-form-field "Email Address* Required" at bounding box center [341, 402] width 446 height 81
click at [154, 322] on input "J.J." at bounding box center [225, 314] width 215 height 28
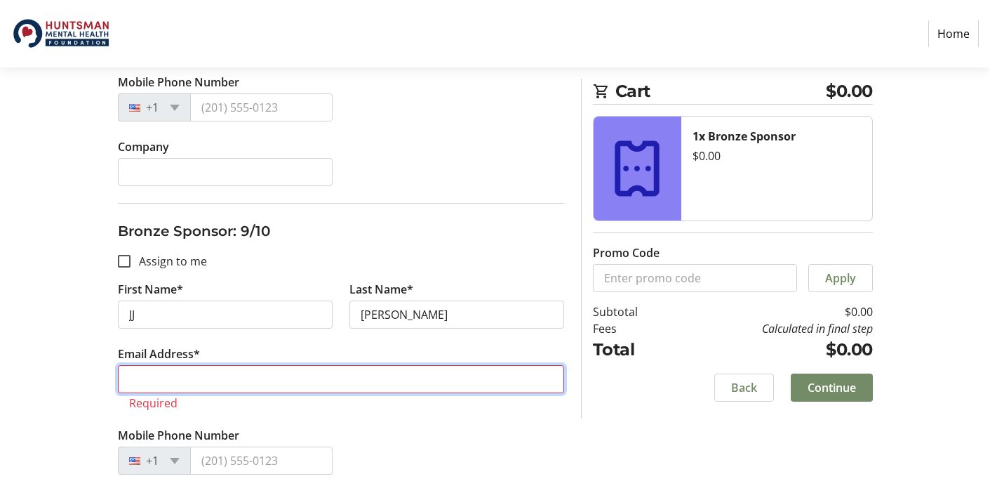
click at [180, 380] on input "Email Address*" at bounding box center [341, 379] width 446 height 28
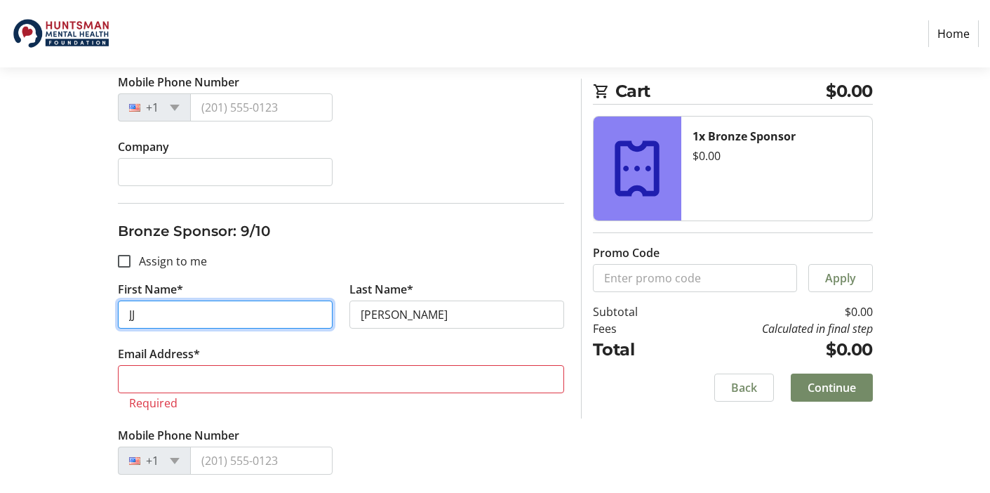
click at [142, 317] on input "JJ" at bounding box center [225, 314] width 215 height 28
type input "J"
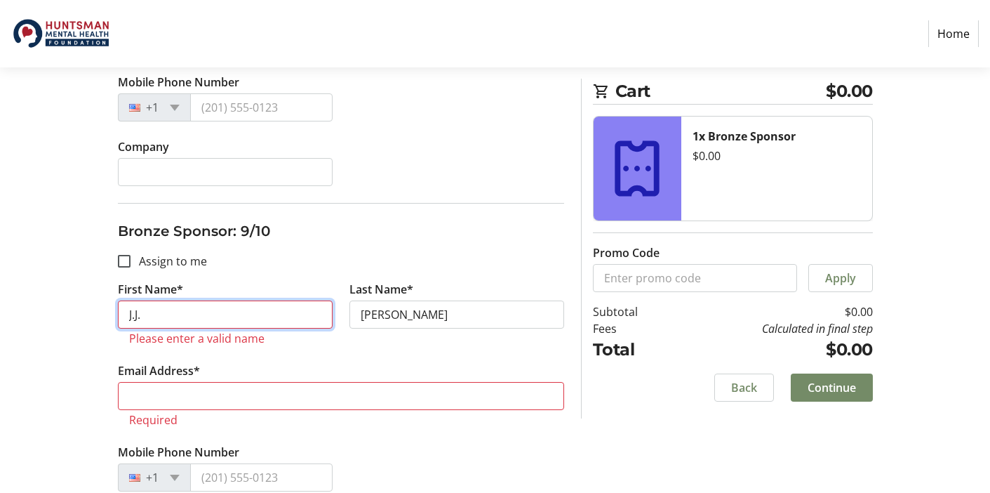
click at [150, 320] on input "J.J." at bounding box center [225, 314] width 215 height 28
type input "J"
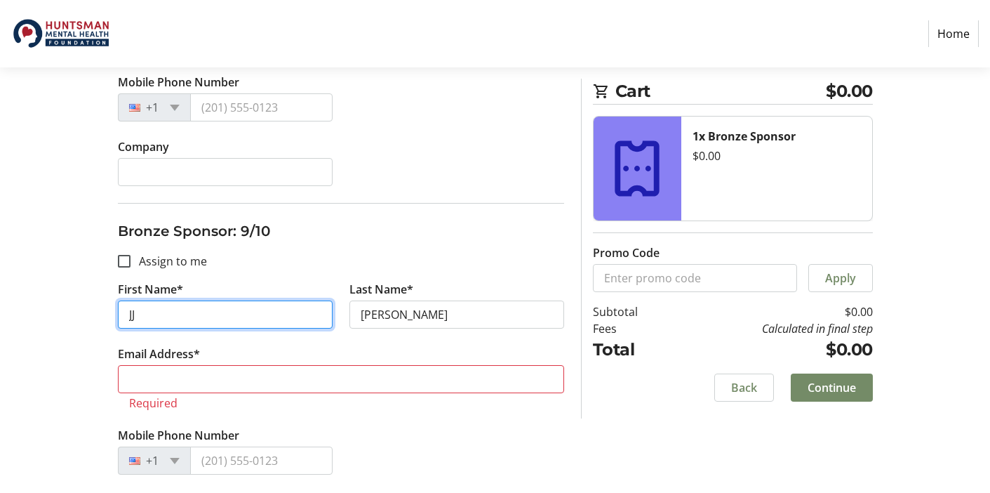
type input "JJ"
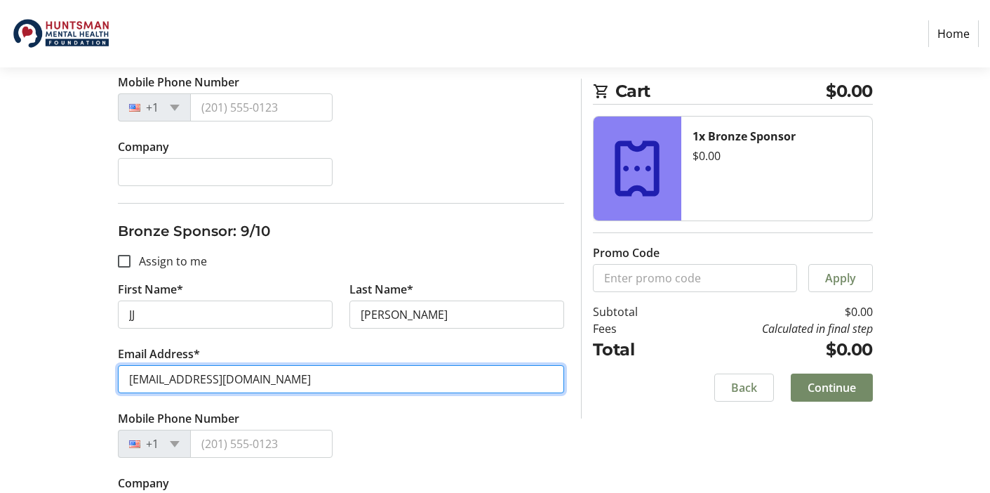
type input "[EMAIL_ADDRESS][DOMAIN_NAME]"
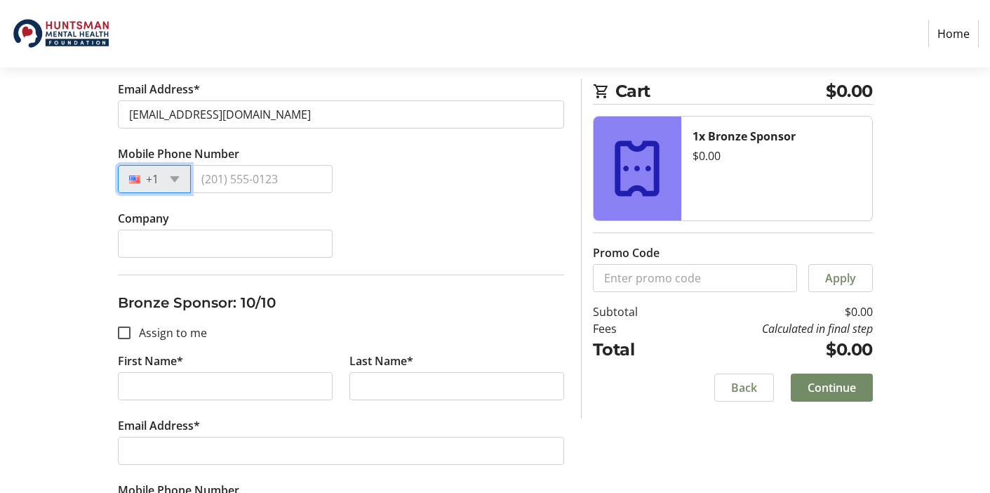
scroll to position [3099, 0]
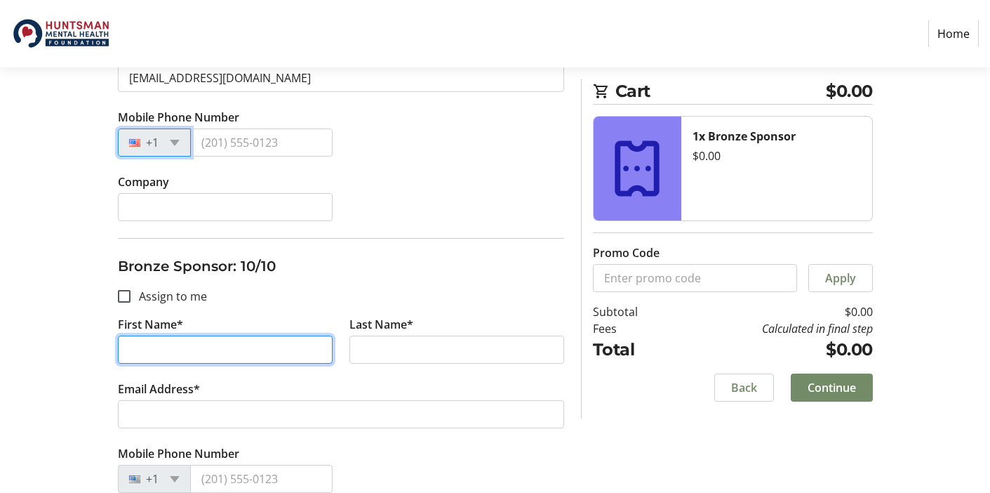
click at [185, 344] on input "First Name*" at bounding box center [225, 350] width 215 height 28
type input "[PERSON_NAME]"
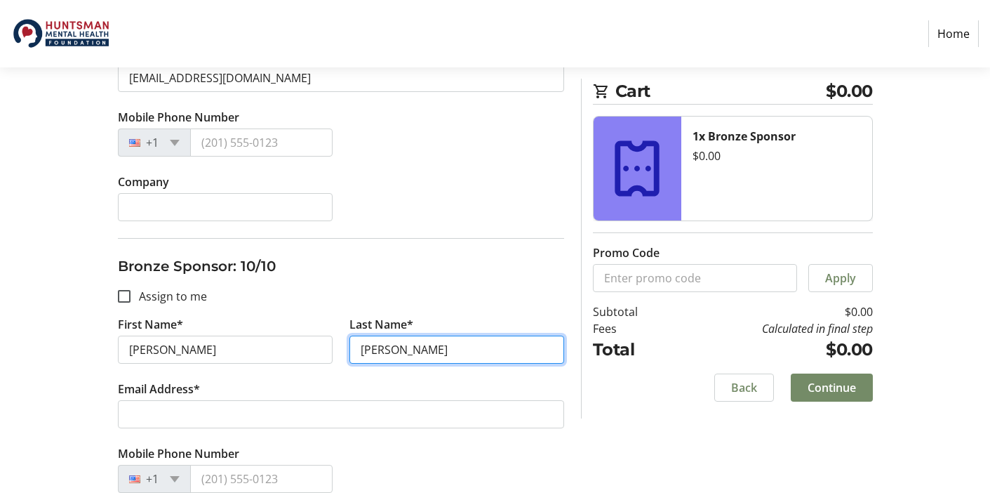
type input "[PERSON_NAME]"
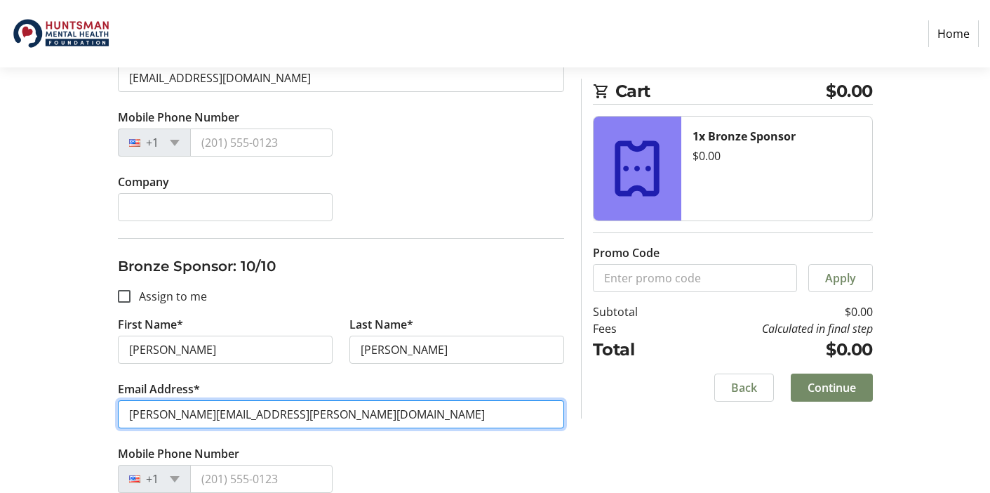
type input "[PERSON_NAME][EMAIL_ADDRESS][PERSON_NAME][DOMAIN_NAME]"
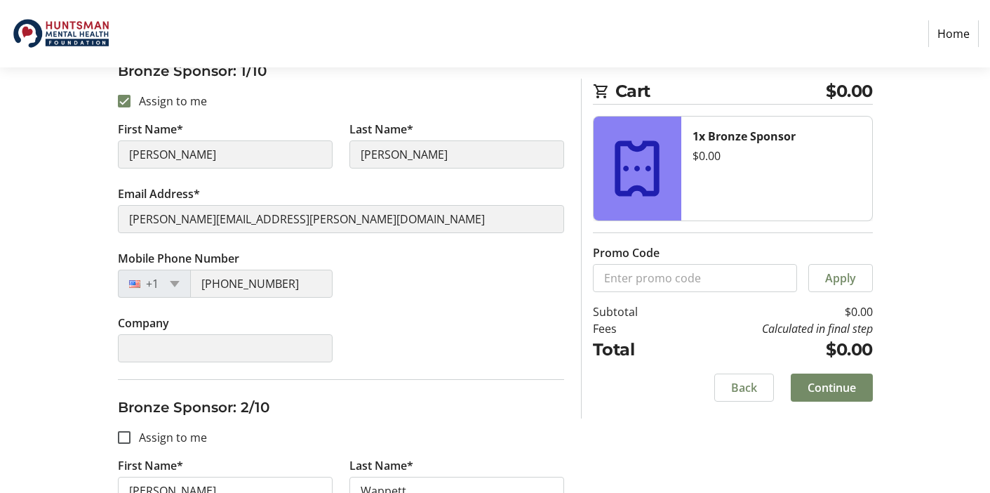
scroll to position [284, 0]
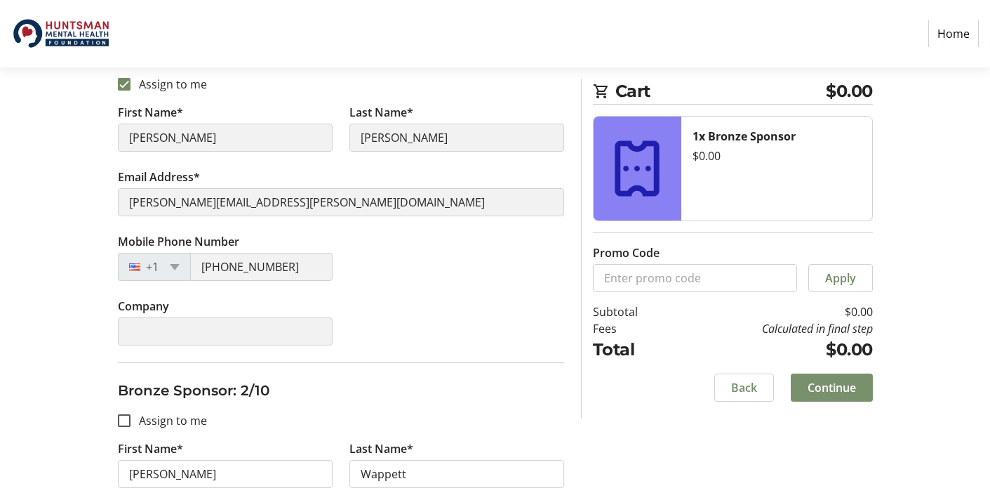
click at [844, 387] on span "Continue" at bounding box center [832, 387] width 48 height 17
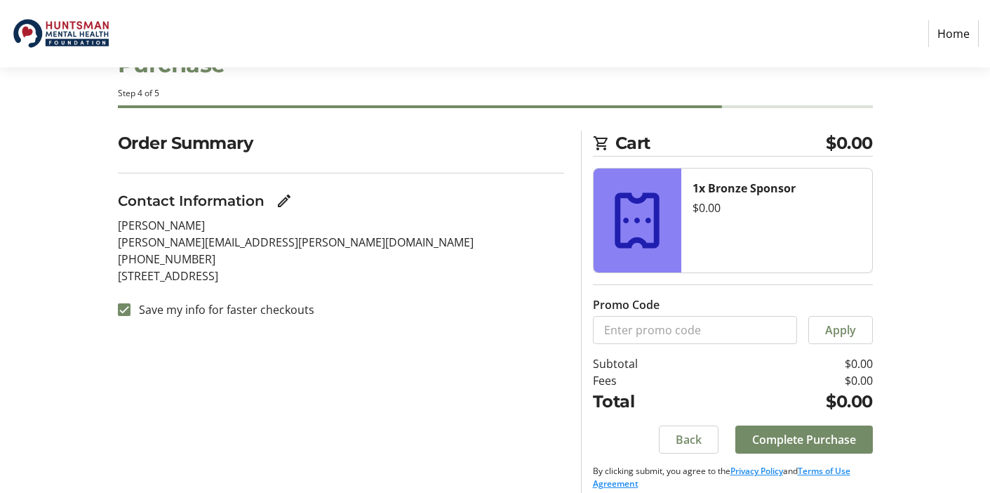
scroll to position [67, 0]
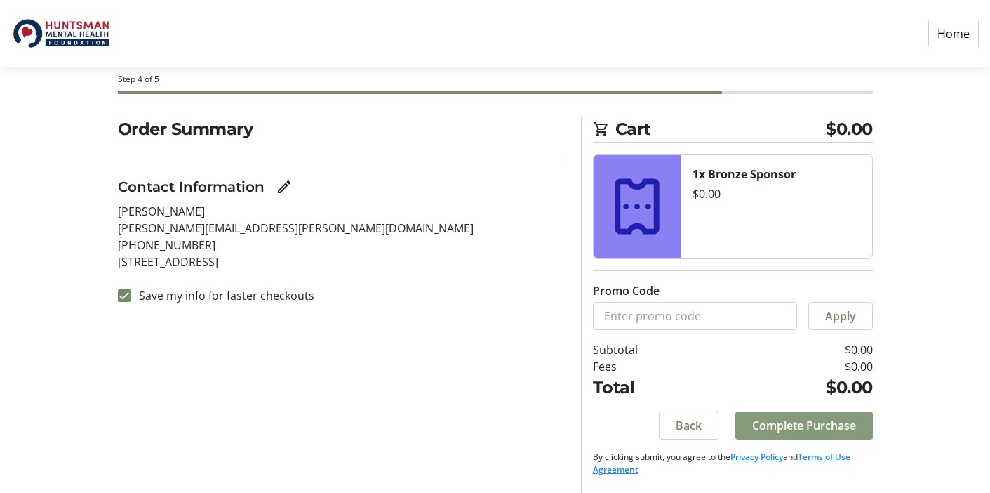
click at [773, 426] on span "Complete Purchase" at bounding box center [805, 425] width 104 height 17
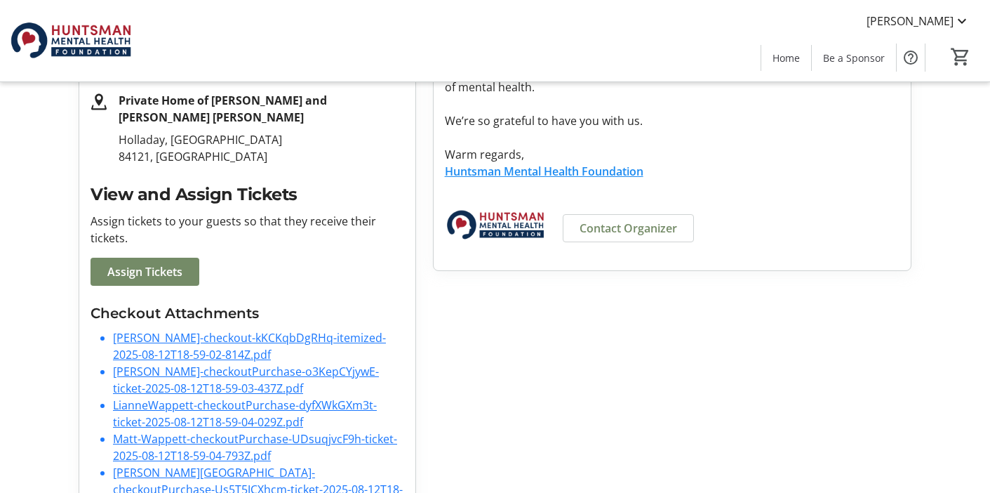
scroll to position [334, 0]
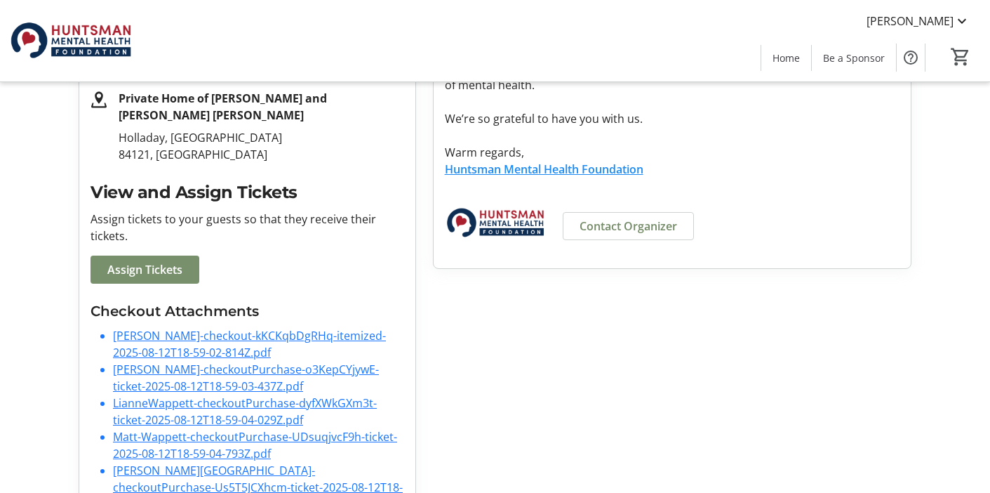
click at [177, 271] on span "Assign Tickets" at bounding box center [144, 269] width 75 height 17
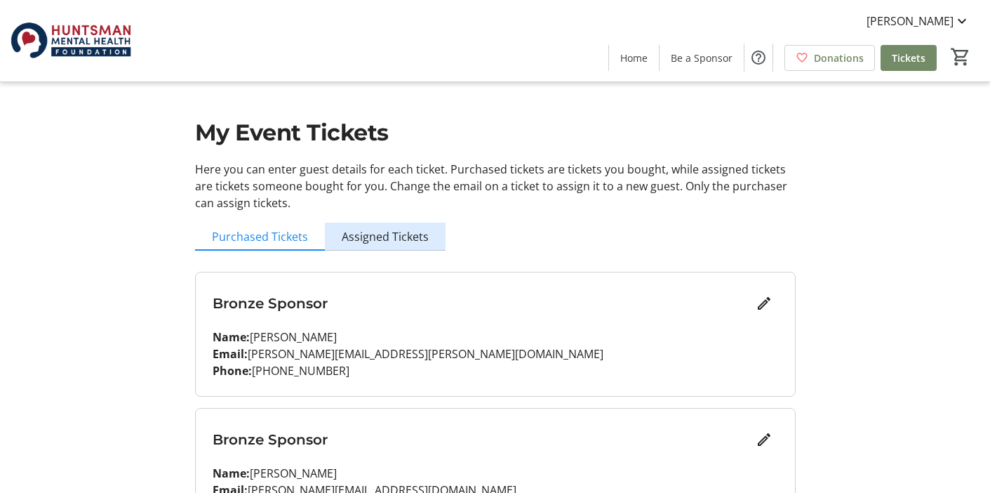
click at [397, 237] on span "Assigned Tickets" at bounding box center [385, 236] width 87 height 11
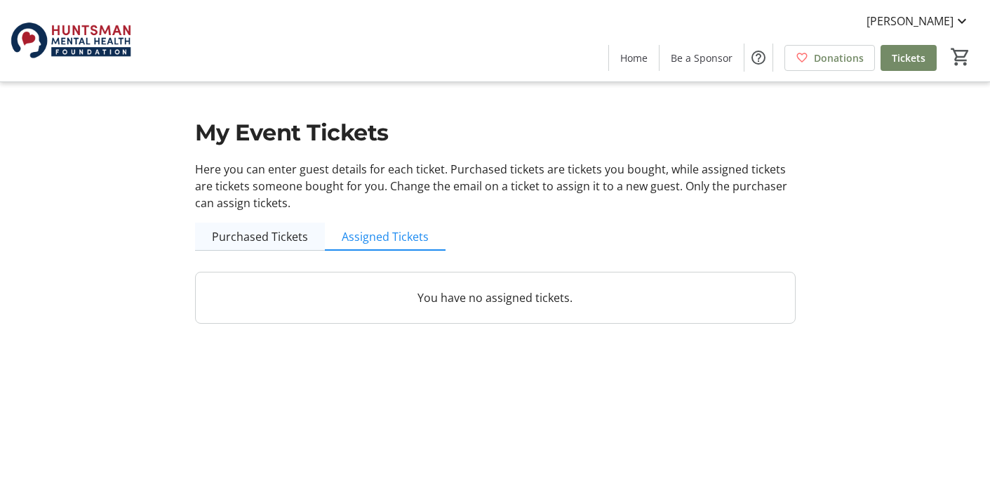
click at [256, 234] on span "Purchased Tickets" at bounding box center [260, 236] width 96 height 11
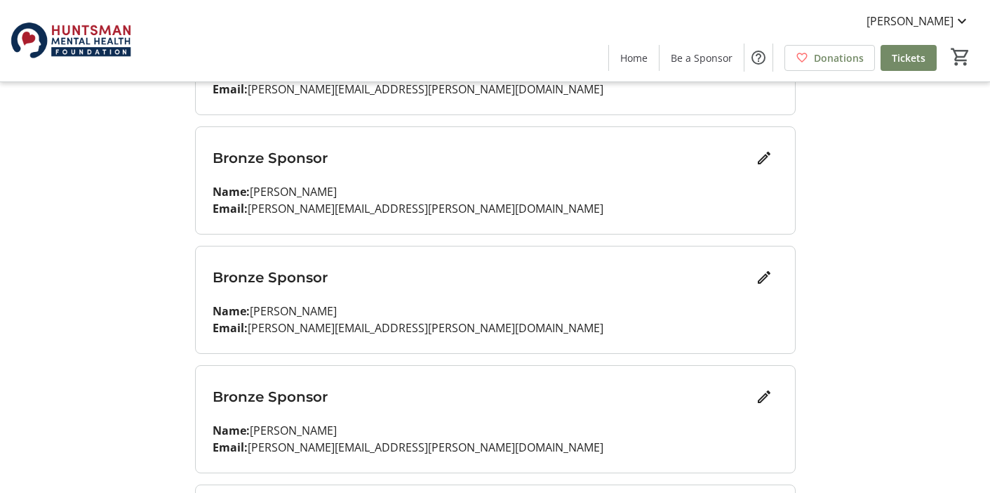
scroll to position [760, 0]
